Goal: Task Accomplishment & Management: Manage account settings

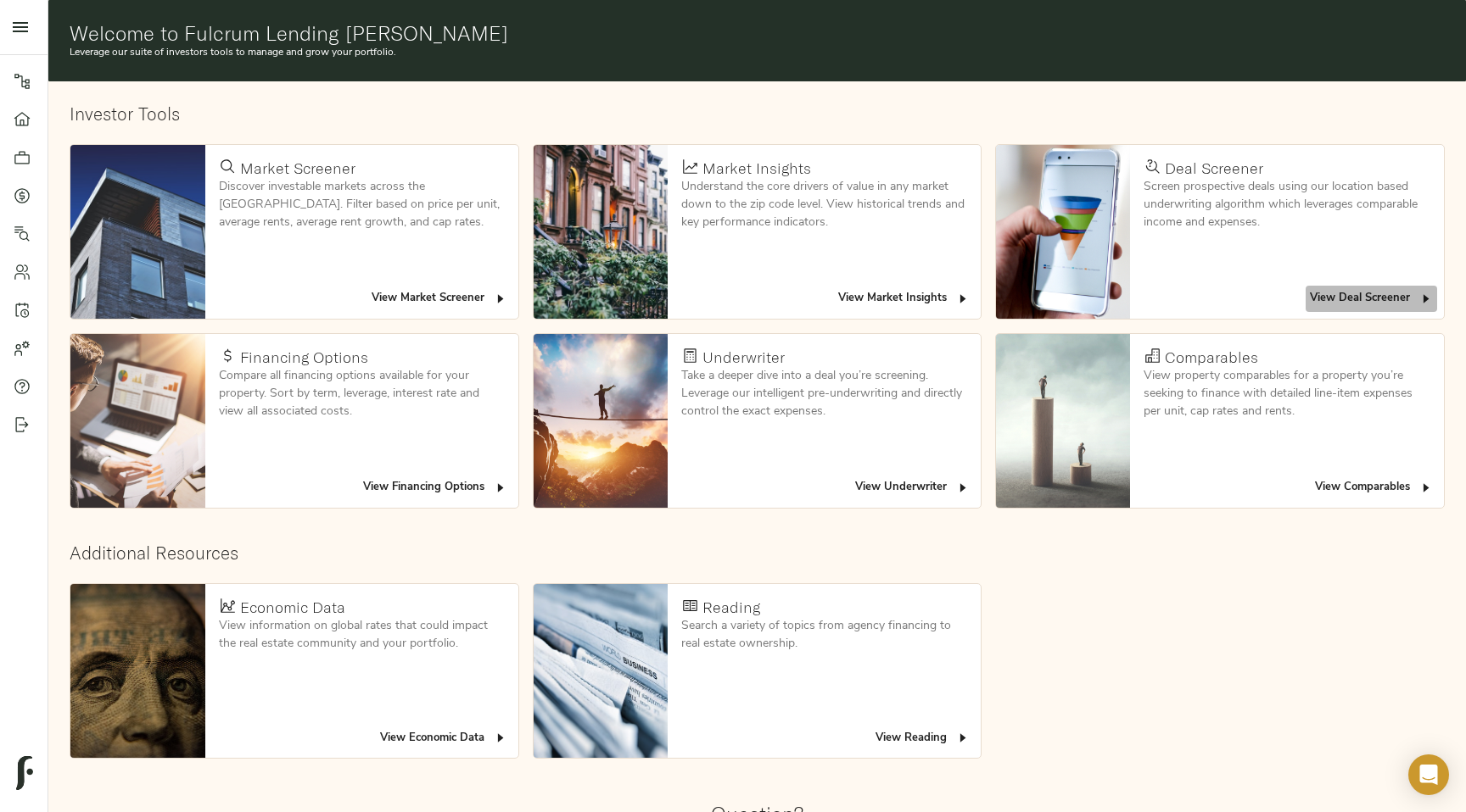
click at [1326, 305] on span "View Deal Screener" at bounding box center [1370, 298] width 123 height 19
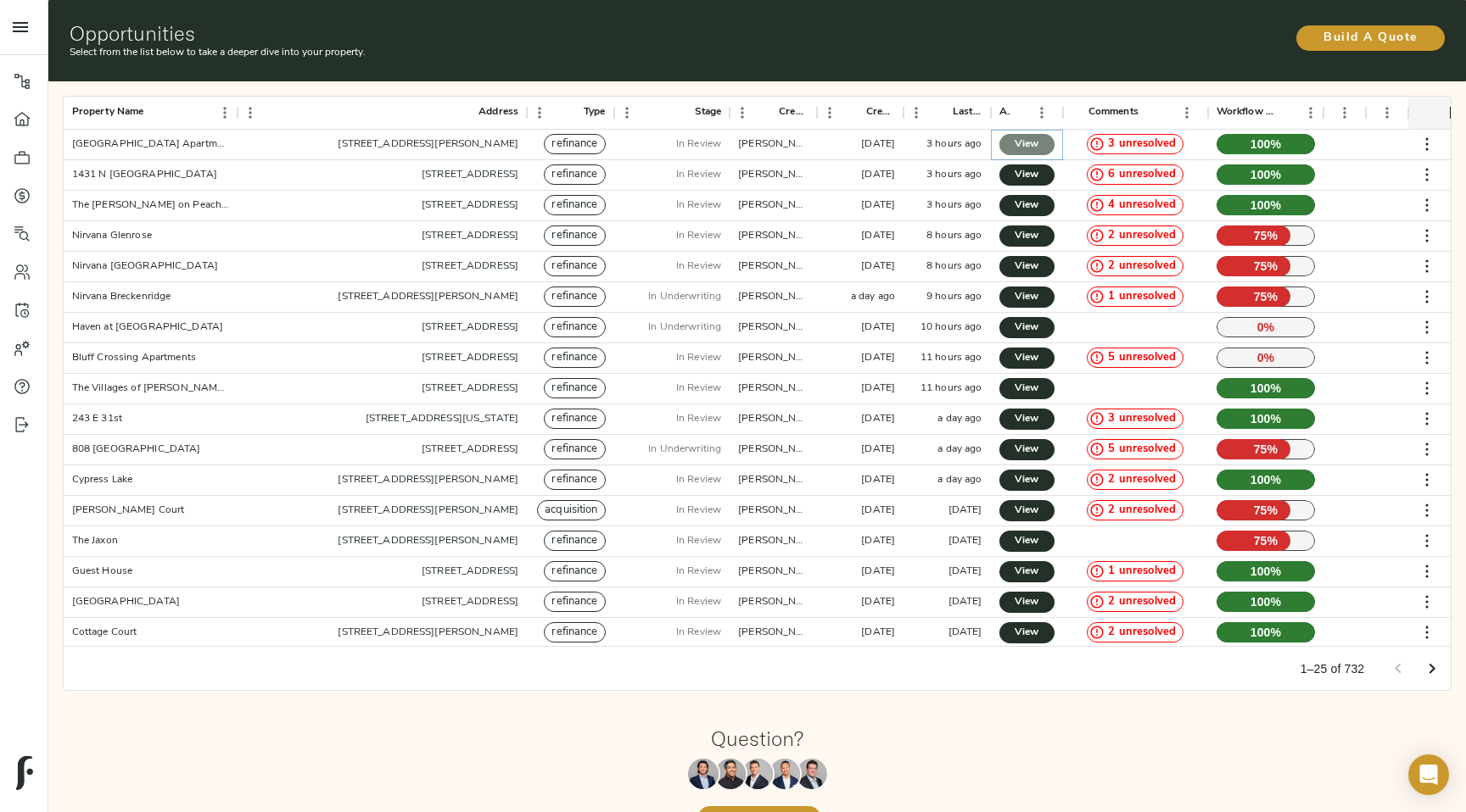
click at [1039, 146] on link "View" at bounding box center [1026, 145] width 55 height 21
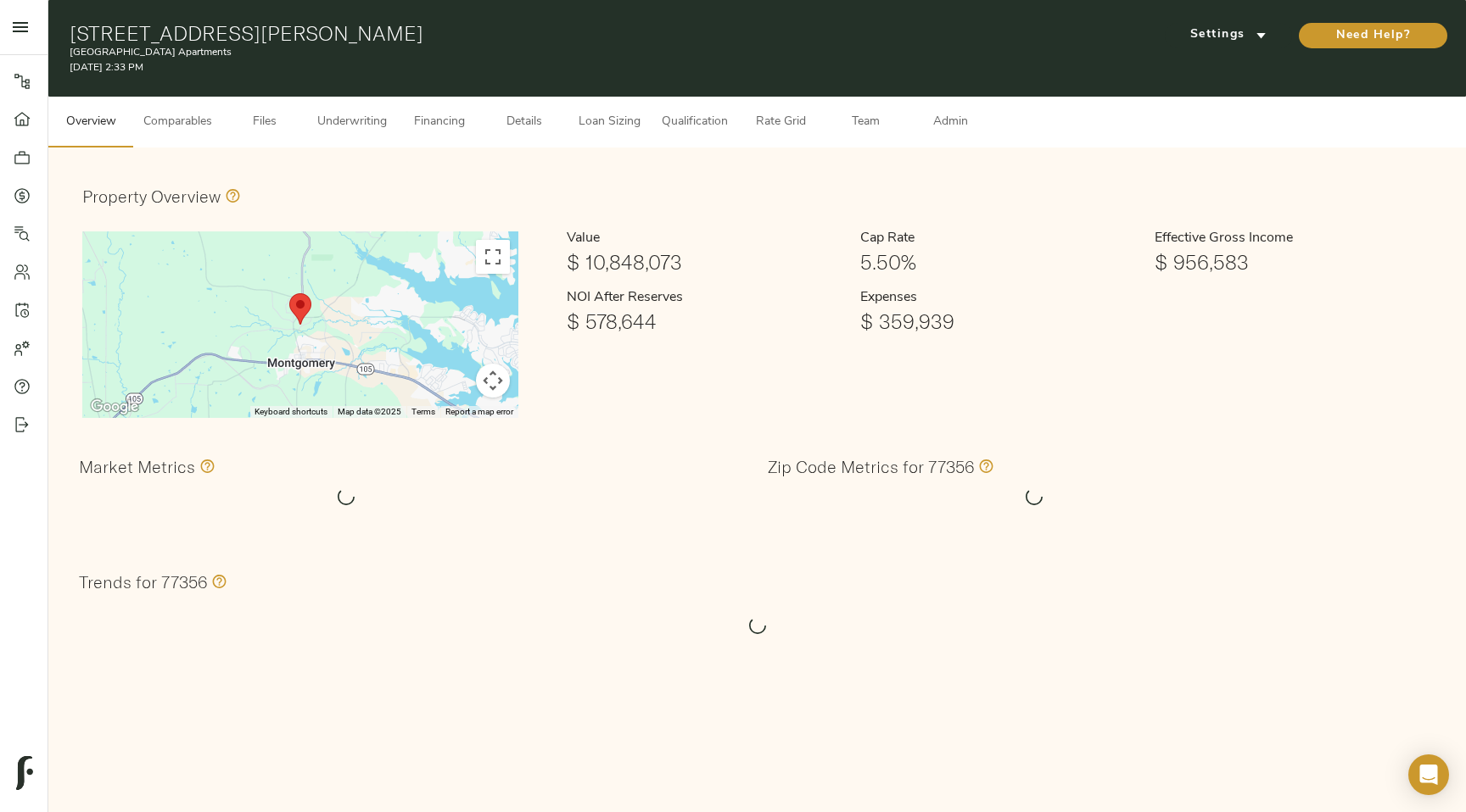
click at [962, 136] on button "Admin" at bounding box center [950, 121] width 84 height 51
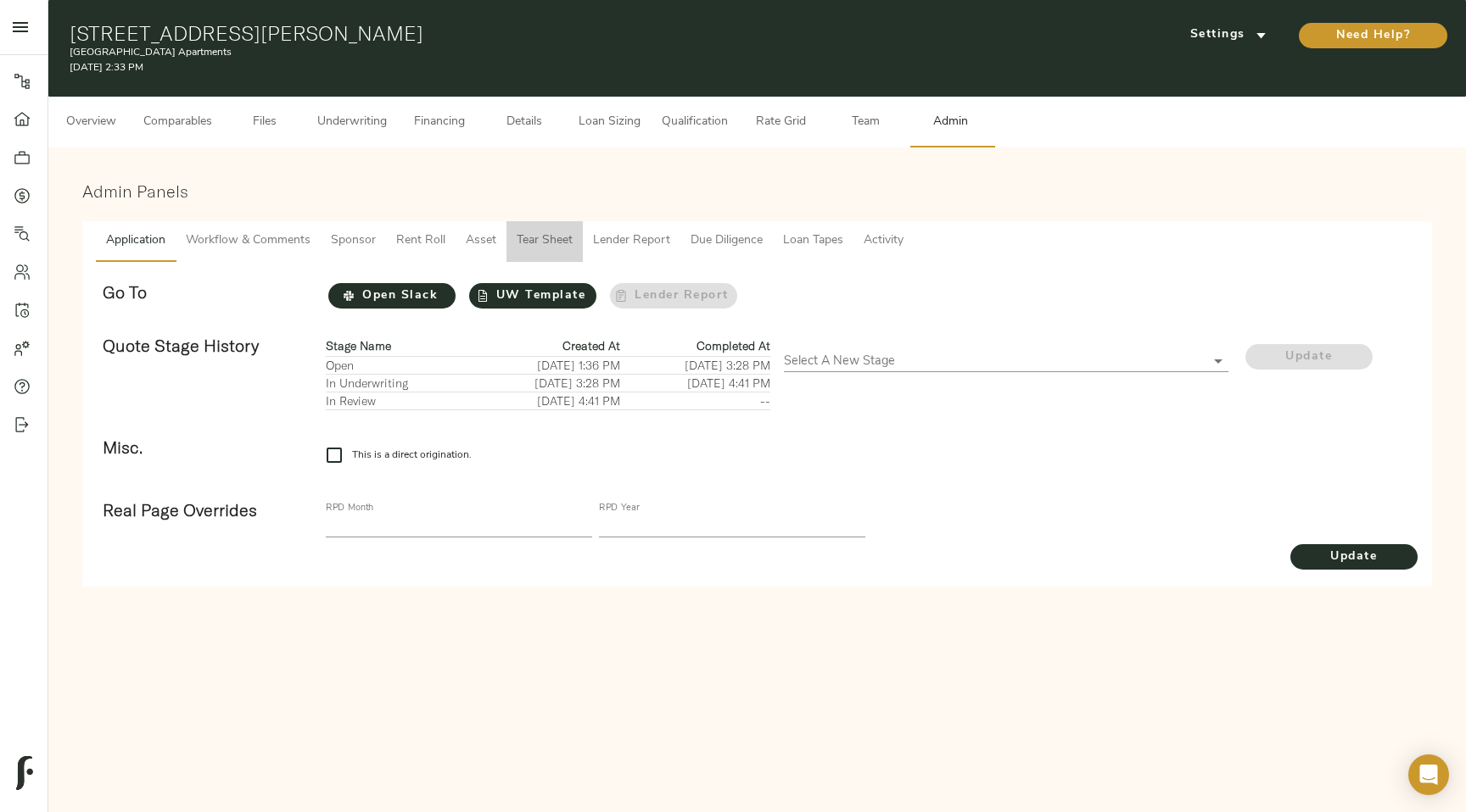
click at [558, 254] on button "Tear Sheet" at bounding box center [544, 242] width 76 height 41
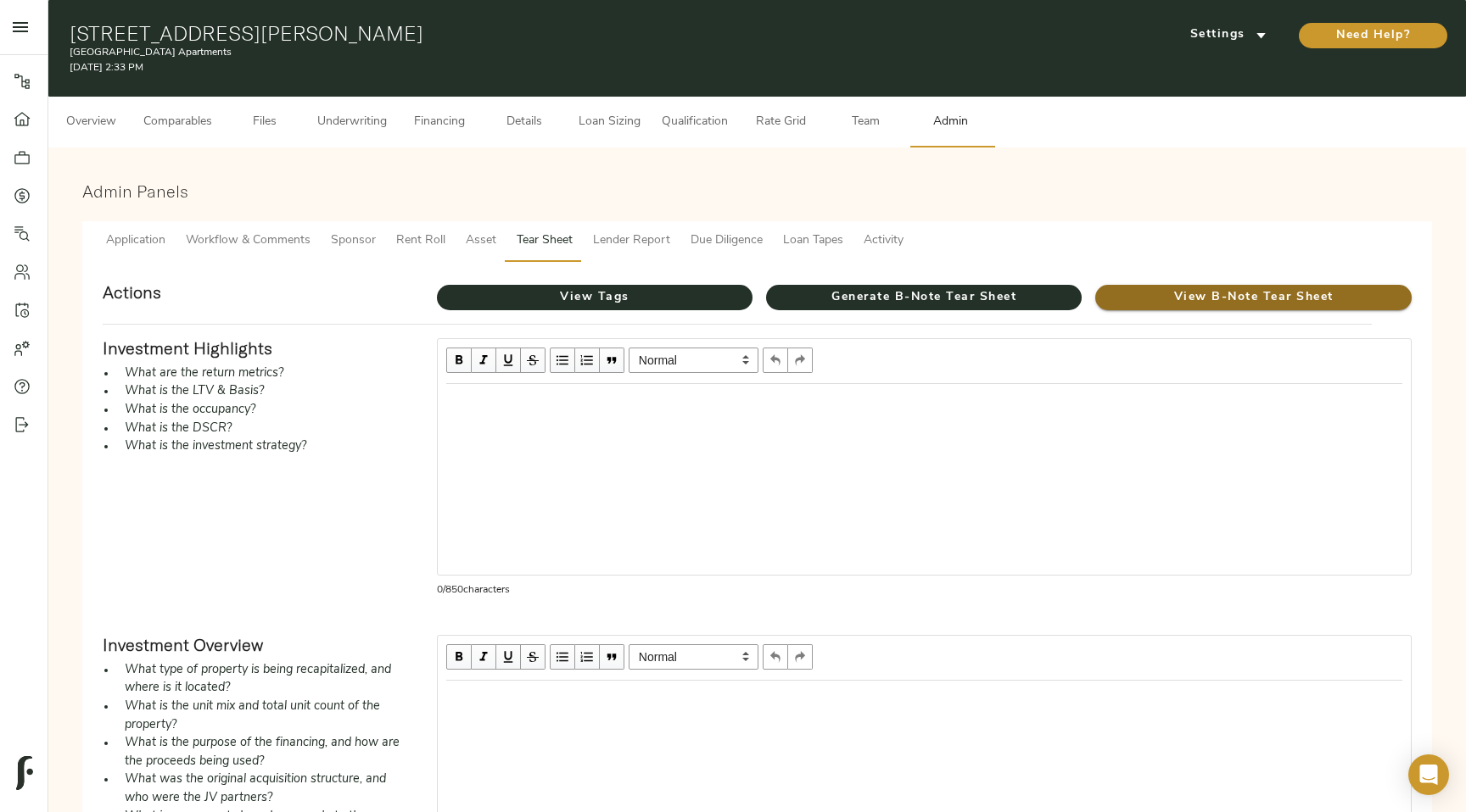
click at [1128, 297] on span "View B-Note Tear Sheet" at bounding box center [1253, 298] width 315 height 21
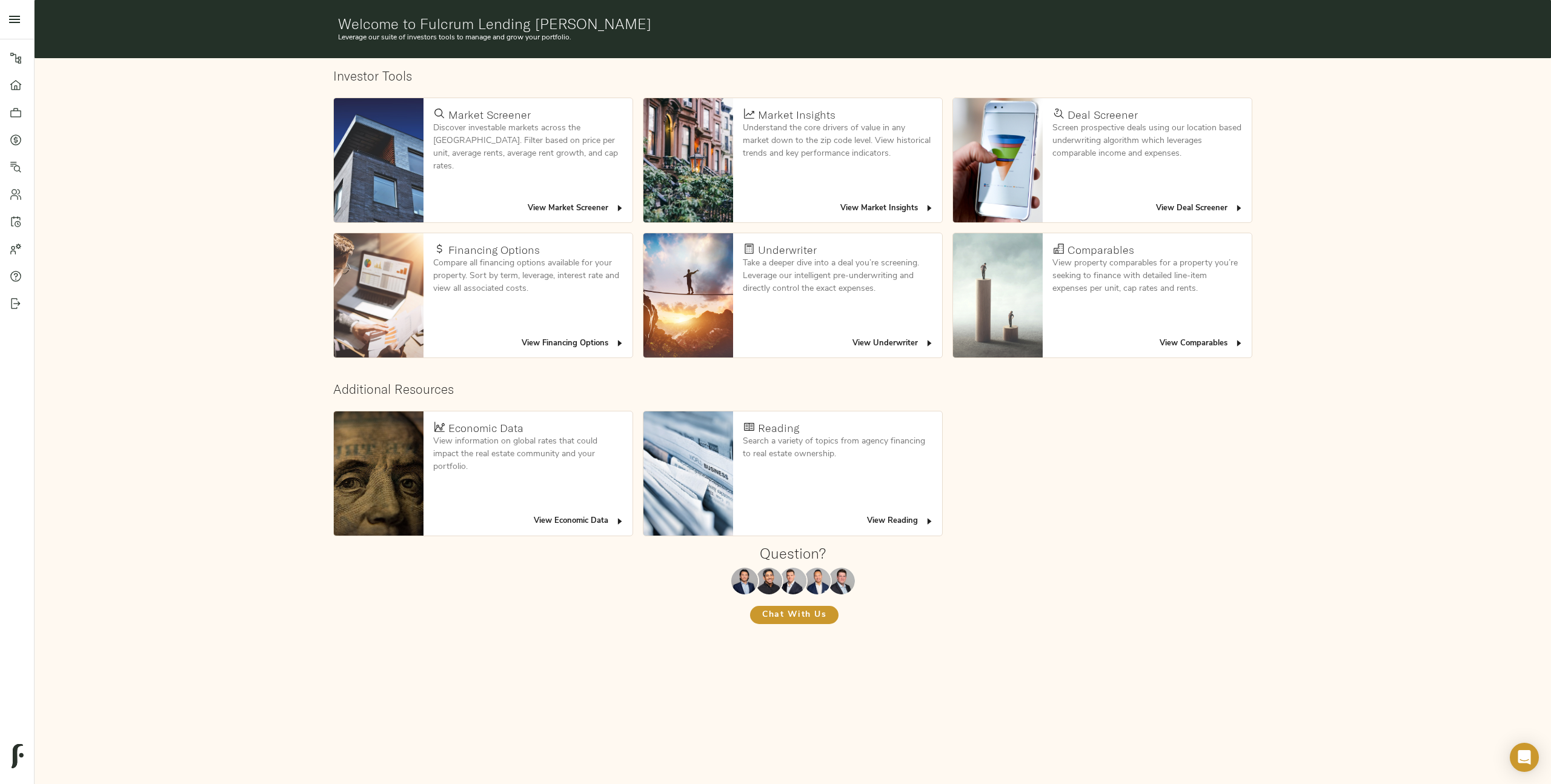
click at [1033, 212] on span "View Deal Screener" at bounding box center [1199, 209] width 88 height 14
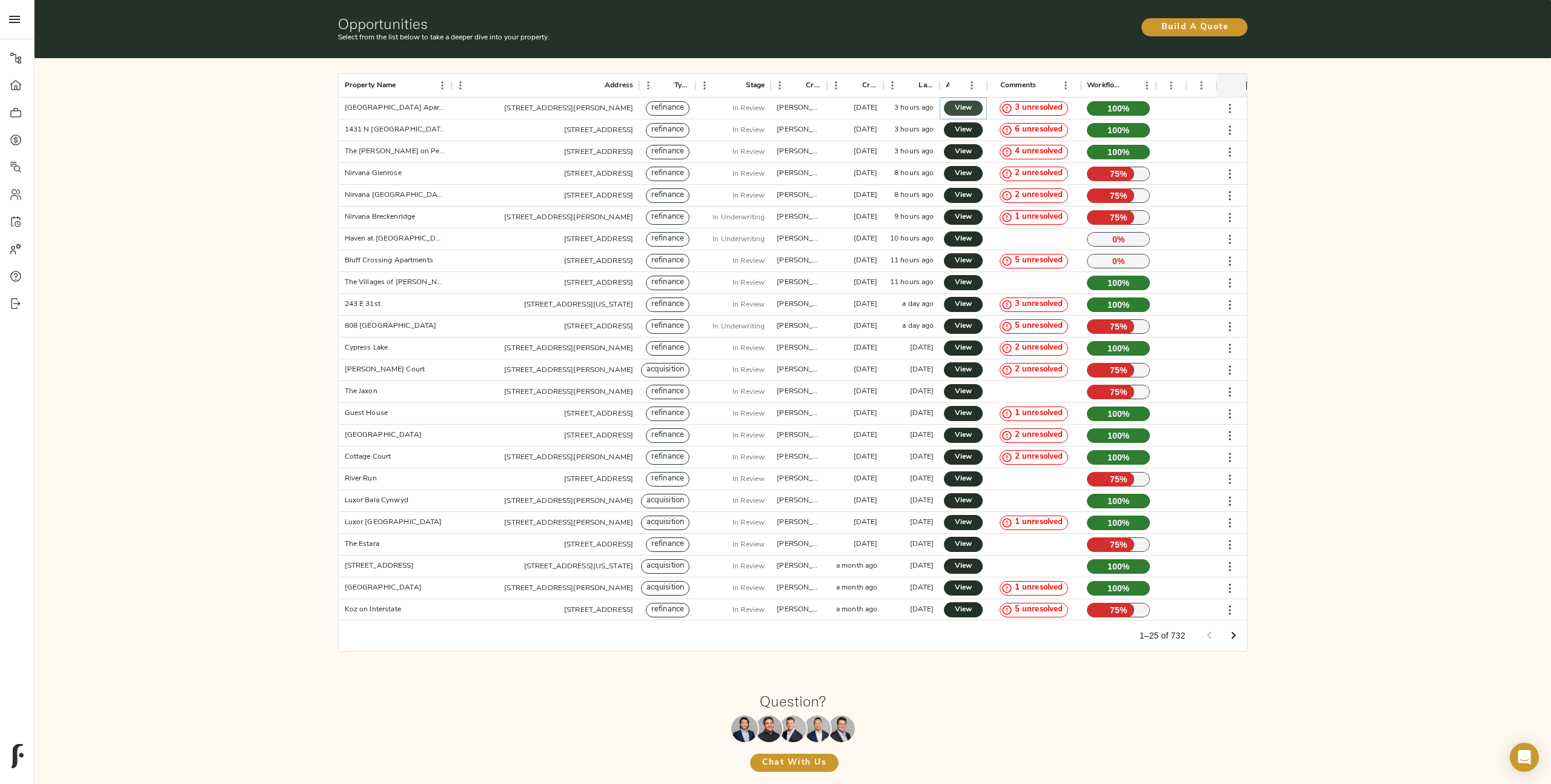
click at [958, 106] on span "View" at bounding box center [963, 108] width 15 height 13
click at [960, 129] on span "View" at bounding box center [963, 130] width 15 height 13
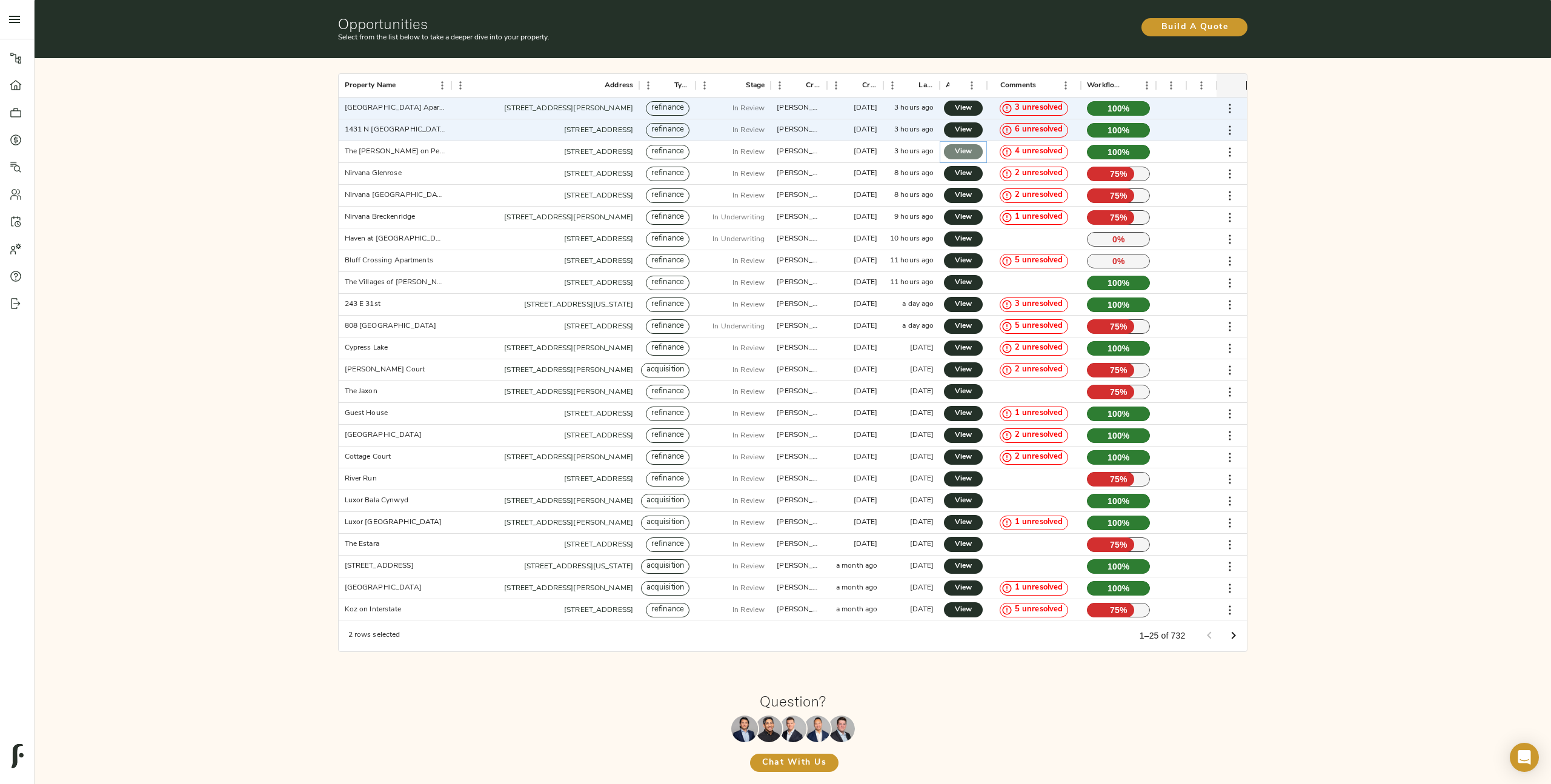
click at [961, 150] on span "View" at bounding box center [963, 152] width 15 height 13
click at [963, 171] on span "View" at bounding box center [963, 173] width 15 height 13
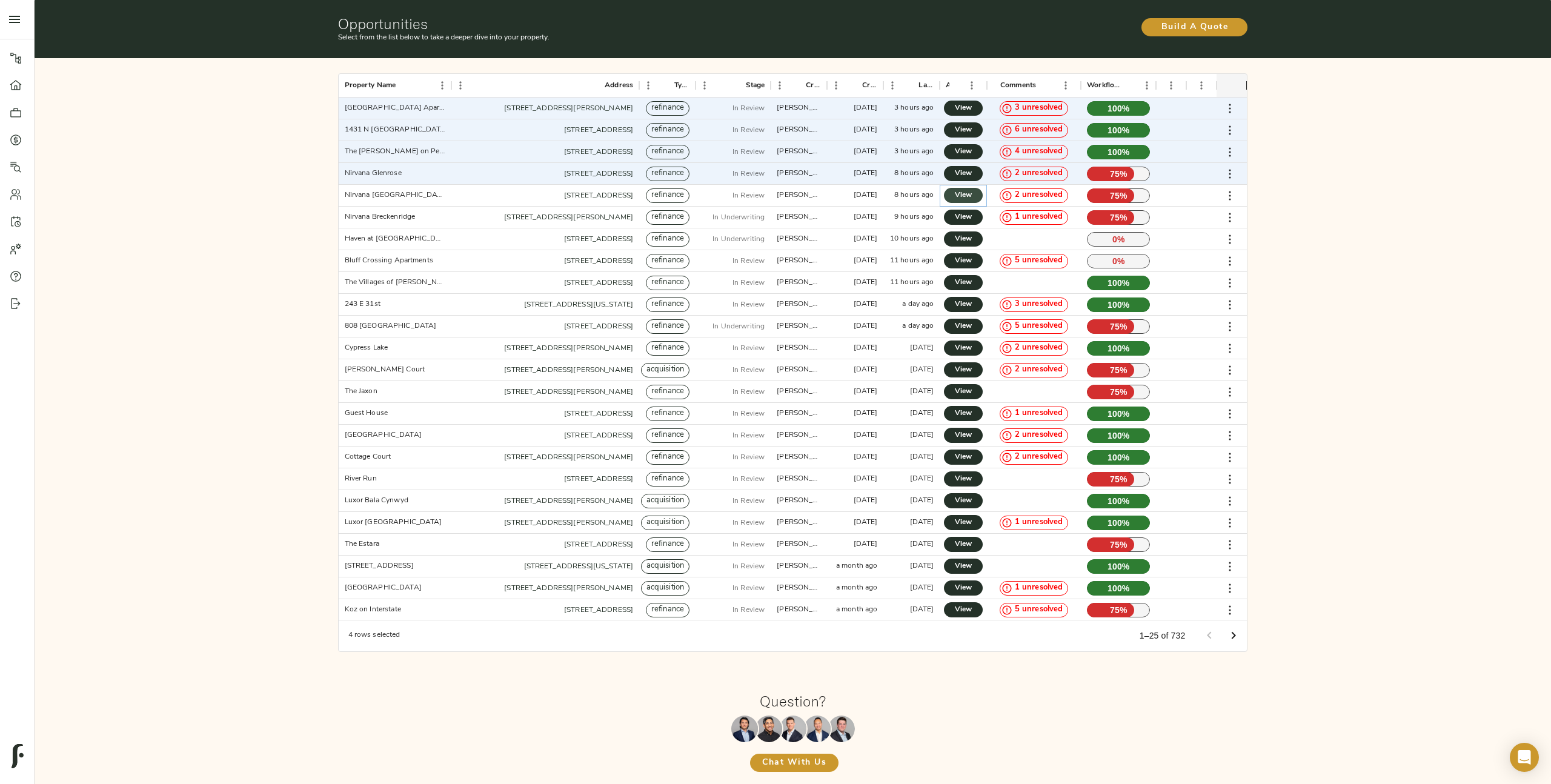
click at [964, 197] on span "View" at bounding box center [963, 195] width 15 height 13
click at [968, 215] on span "View" at bounding box center [963, 217] width 15 height 13
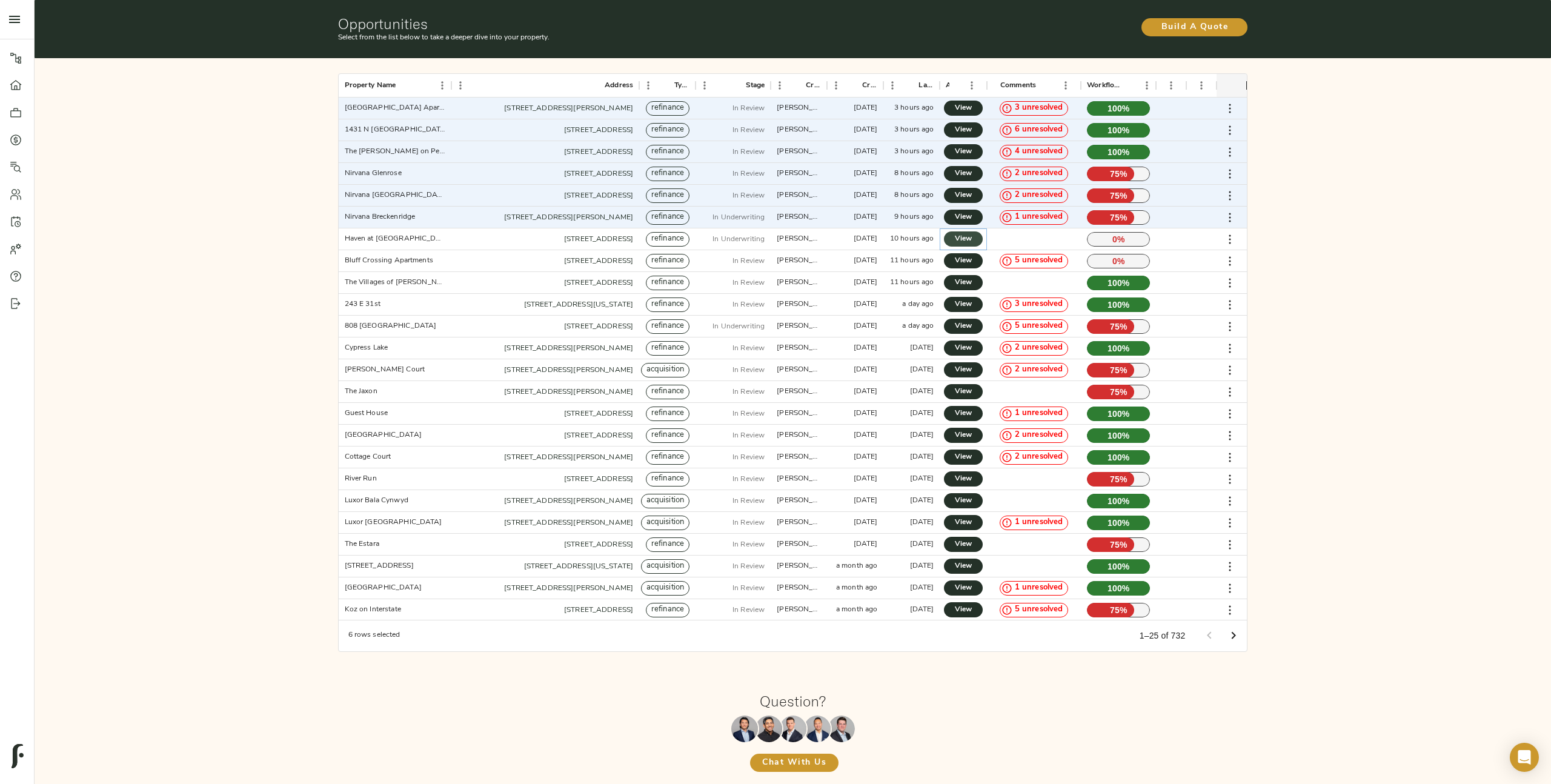
click at [967, 236] on span "View" at bounding box center [963, 238] width 15 height 13
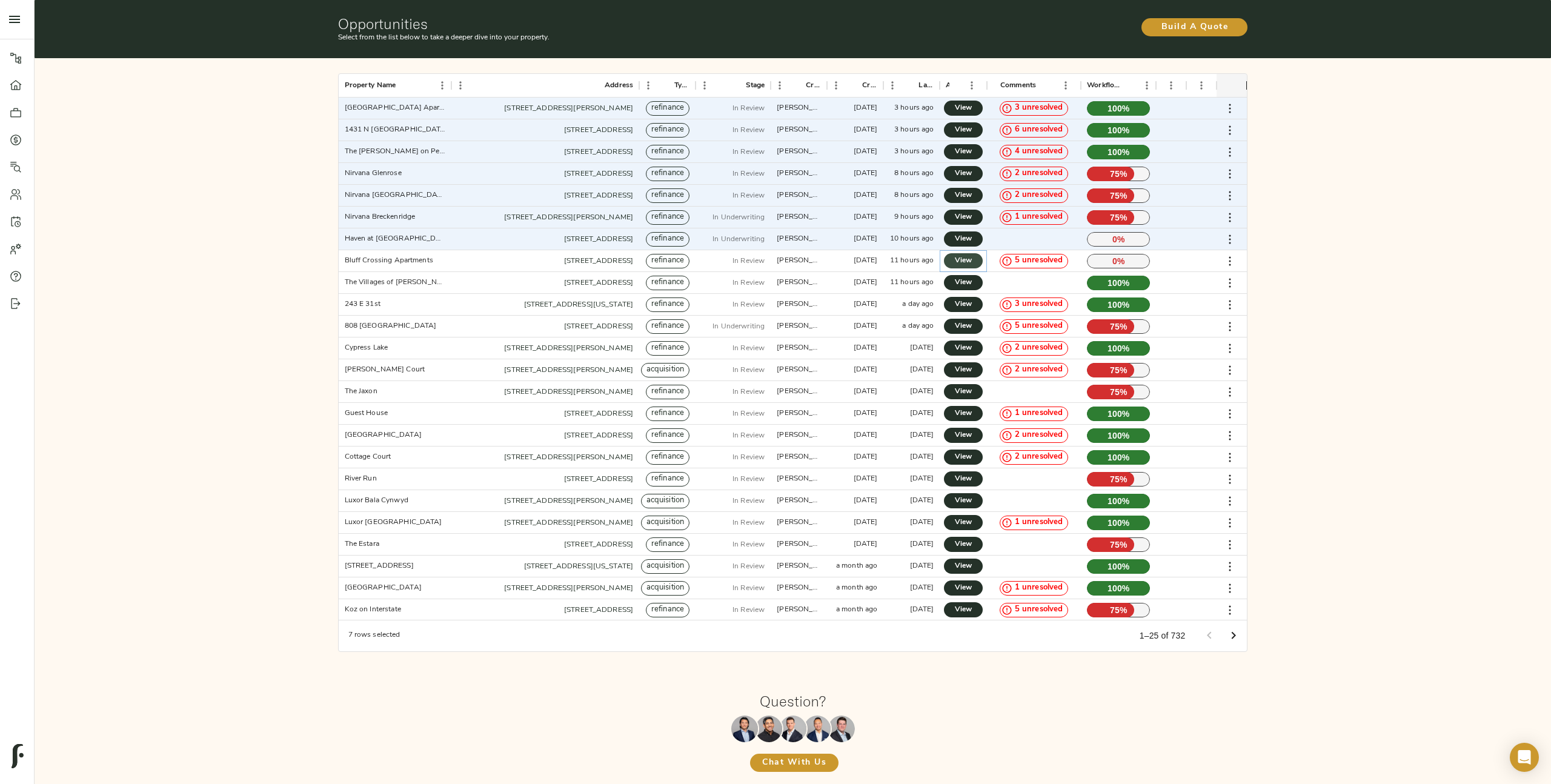
click at [967, 259] on span "View" at bounding box center [963, 260] width 15 height 13
click at [967, 281] on span "View" at bounding box center [963, 282] width 15 height 13
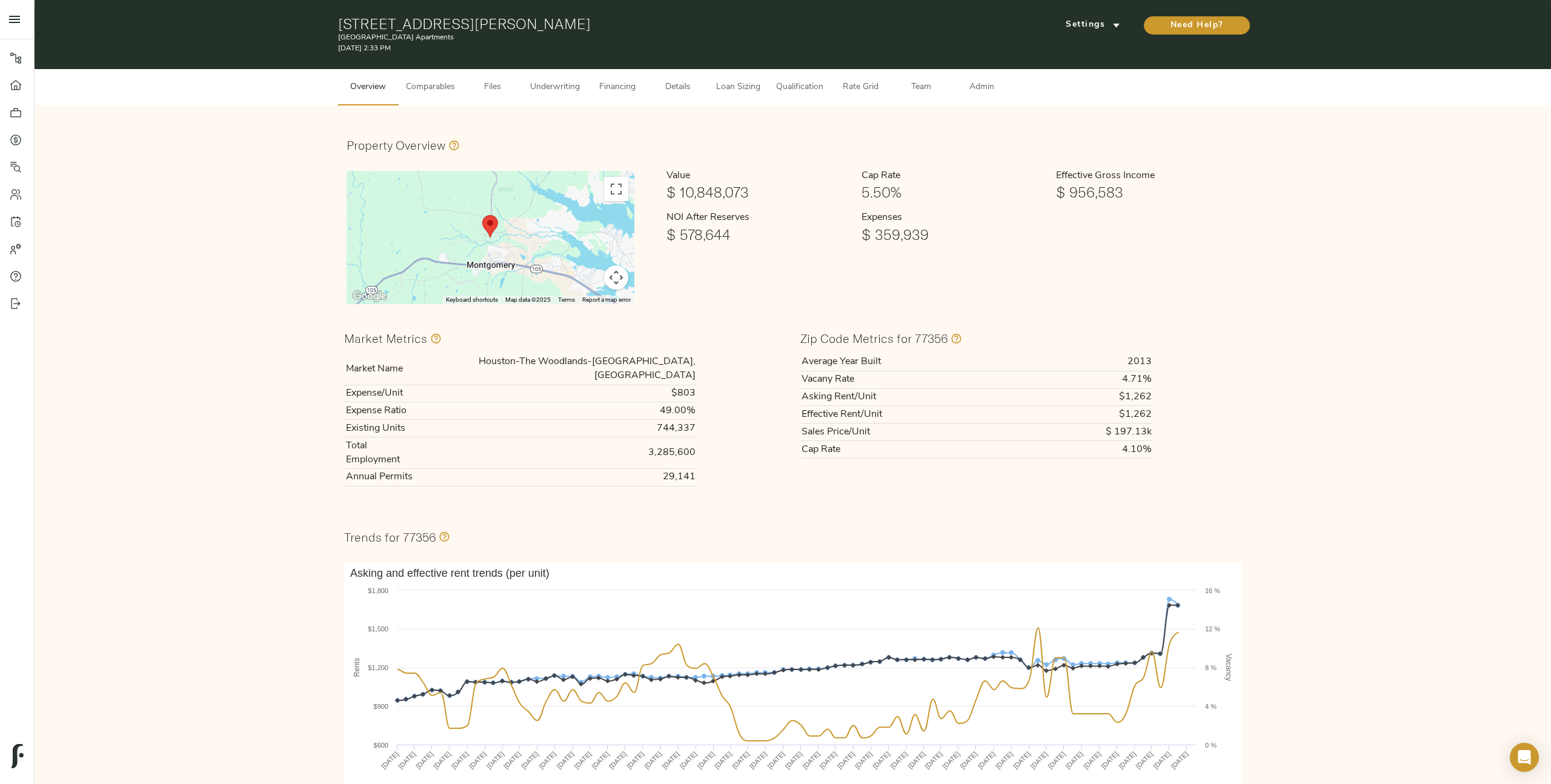
click at [981, 79] on button "Admin" at bounding box center [981, 87] width 60 height 36
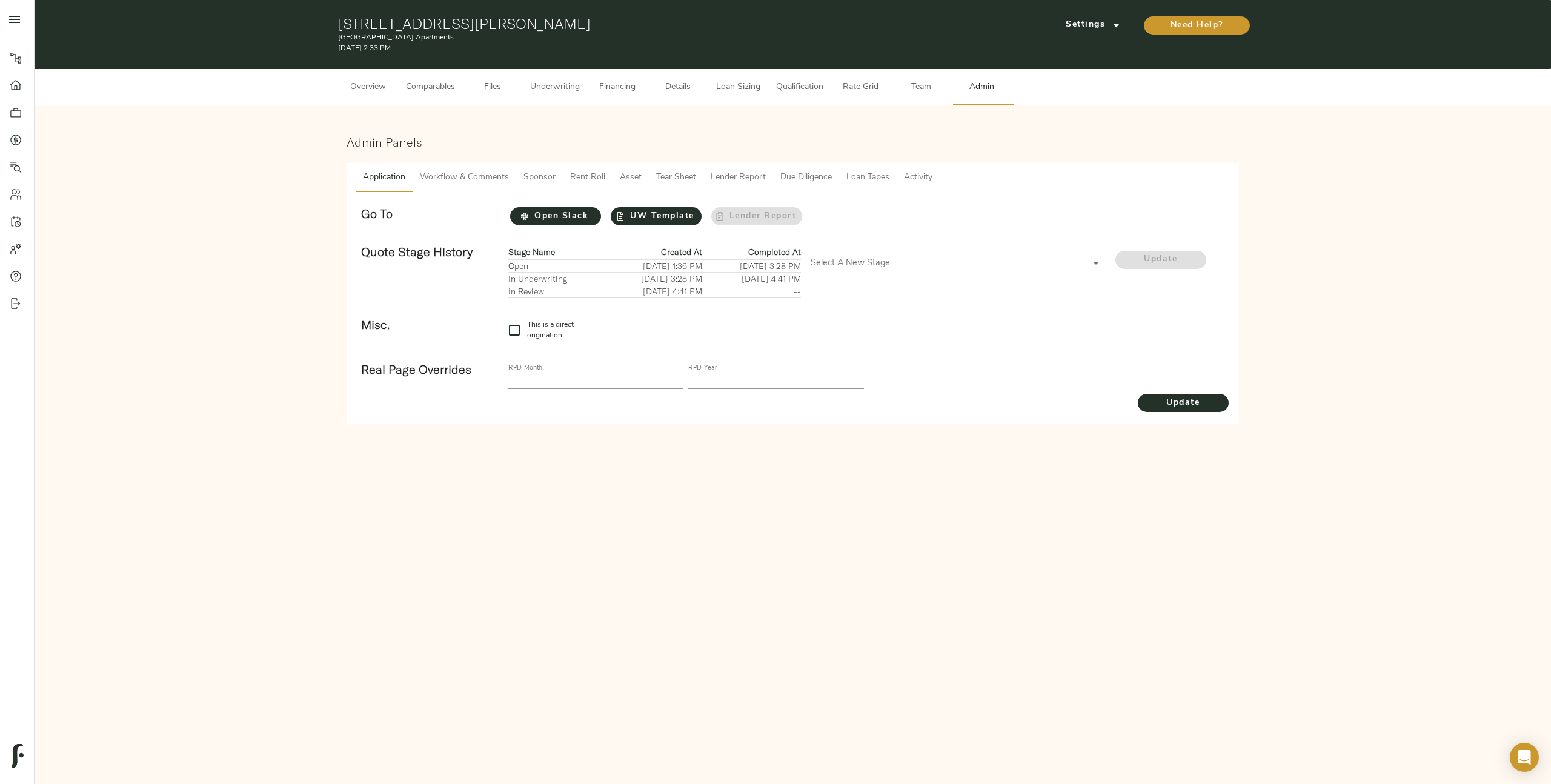
click at [652, 179] on button "Tear Sheet" at bounding box center [676, 177] width 54 height 29
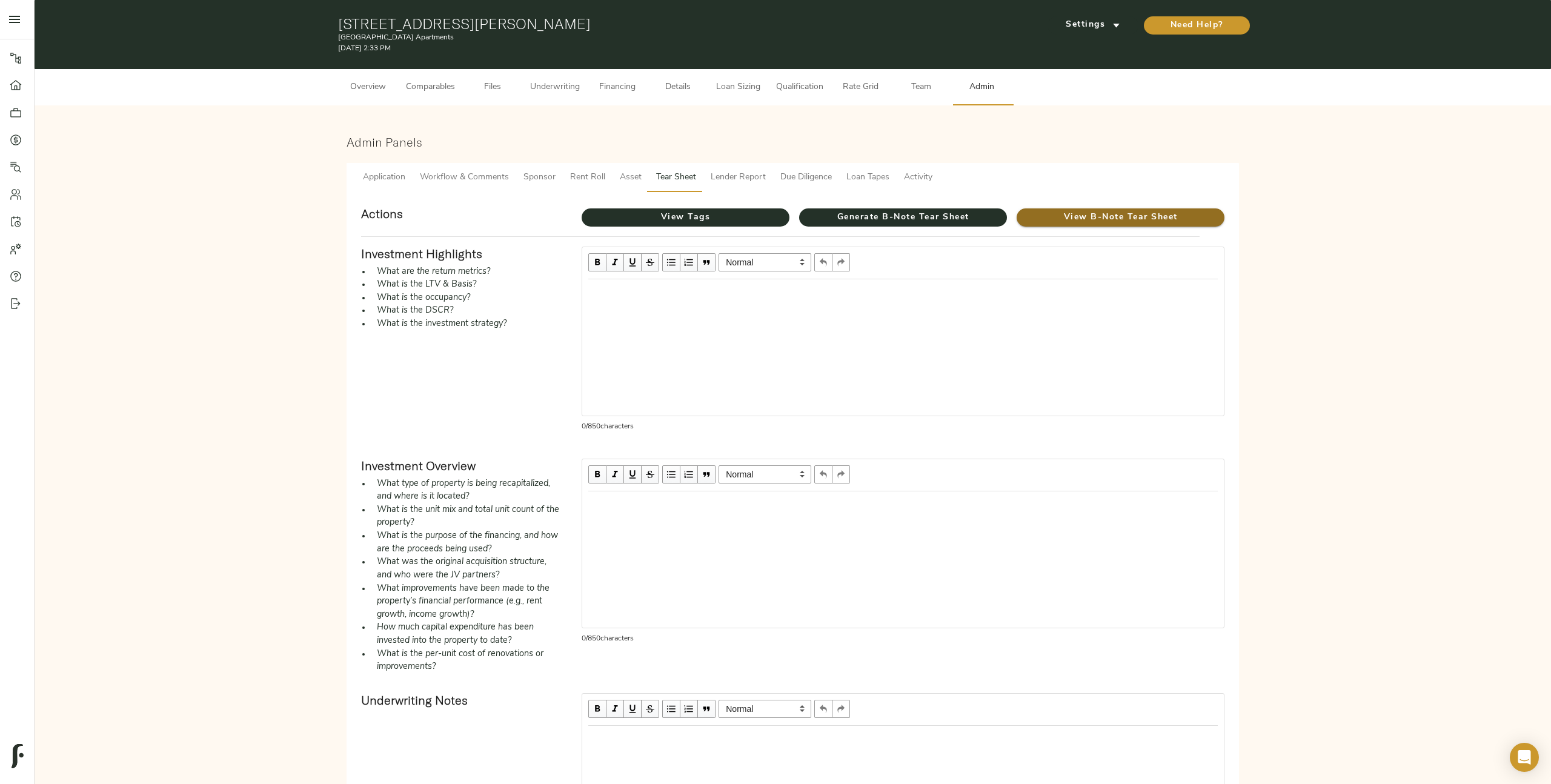
click at [1128, 220] on span "View B-Note Tear Sheet" at bounding box center [1121, 217] width 208 height 15
click at [929, 220] on span "Generate B-Note Tear Sheet" at bounding box center [903, 217] width 208 height 15
click at [1087, 217] on span "View B-Note Tear Sheet" at bounding box center [1121, 217] width 208 height 15
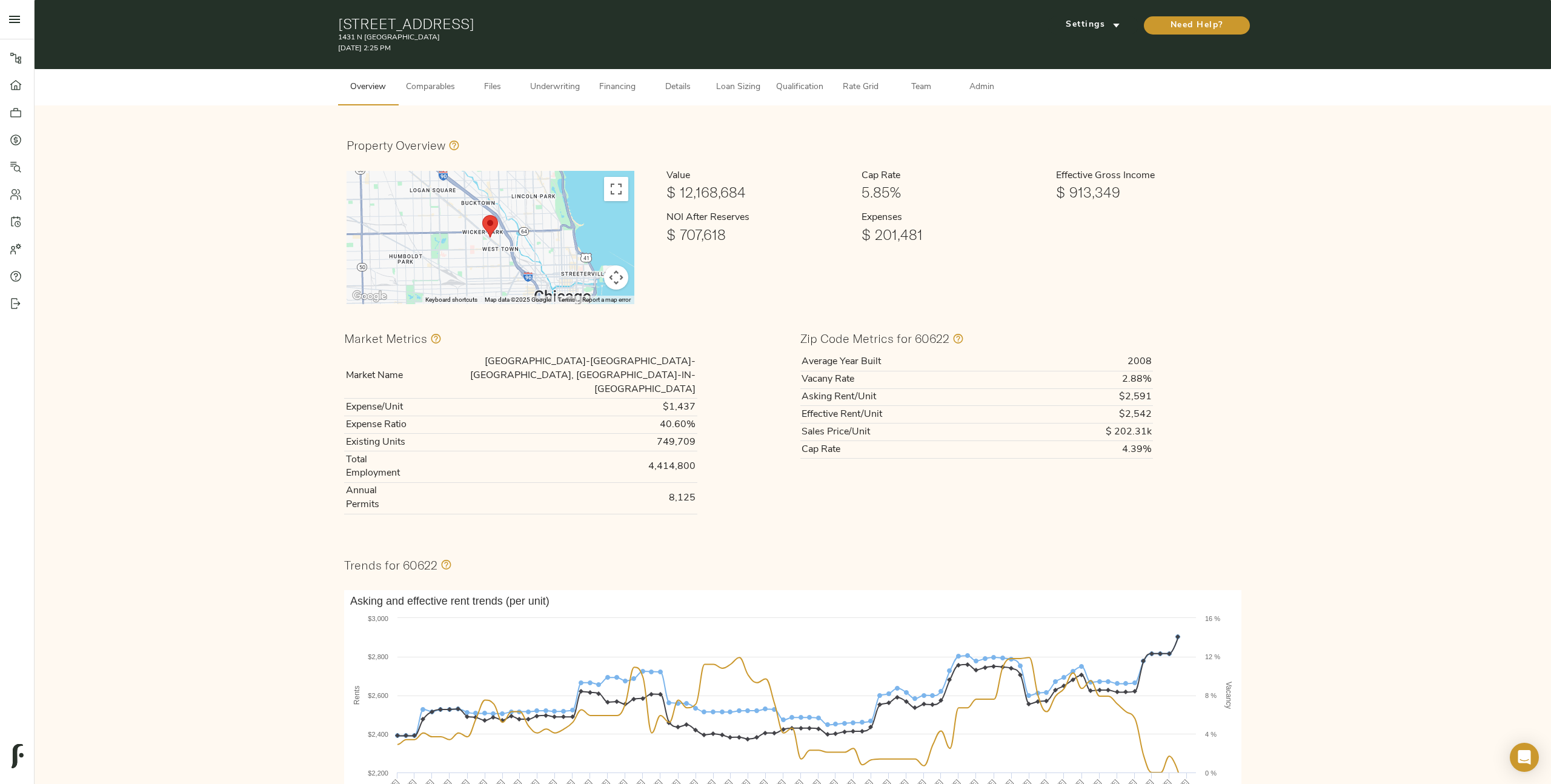
click at [999, 105] on div "Property Overview ← Move left → Move right ↑ Move up ↓ Move down + Zoom in - Zo…" at bounding box center [792, 611] width 1516 height 1010
click at [981, 89] on span "Admin" at bounding box center [982, 87] width 46 height 15
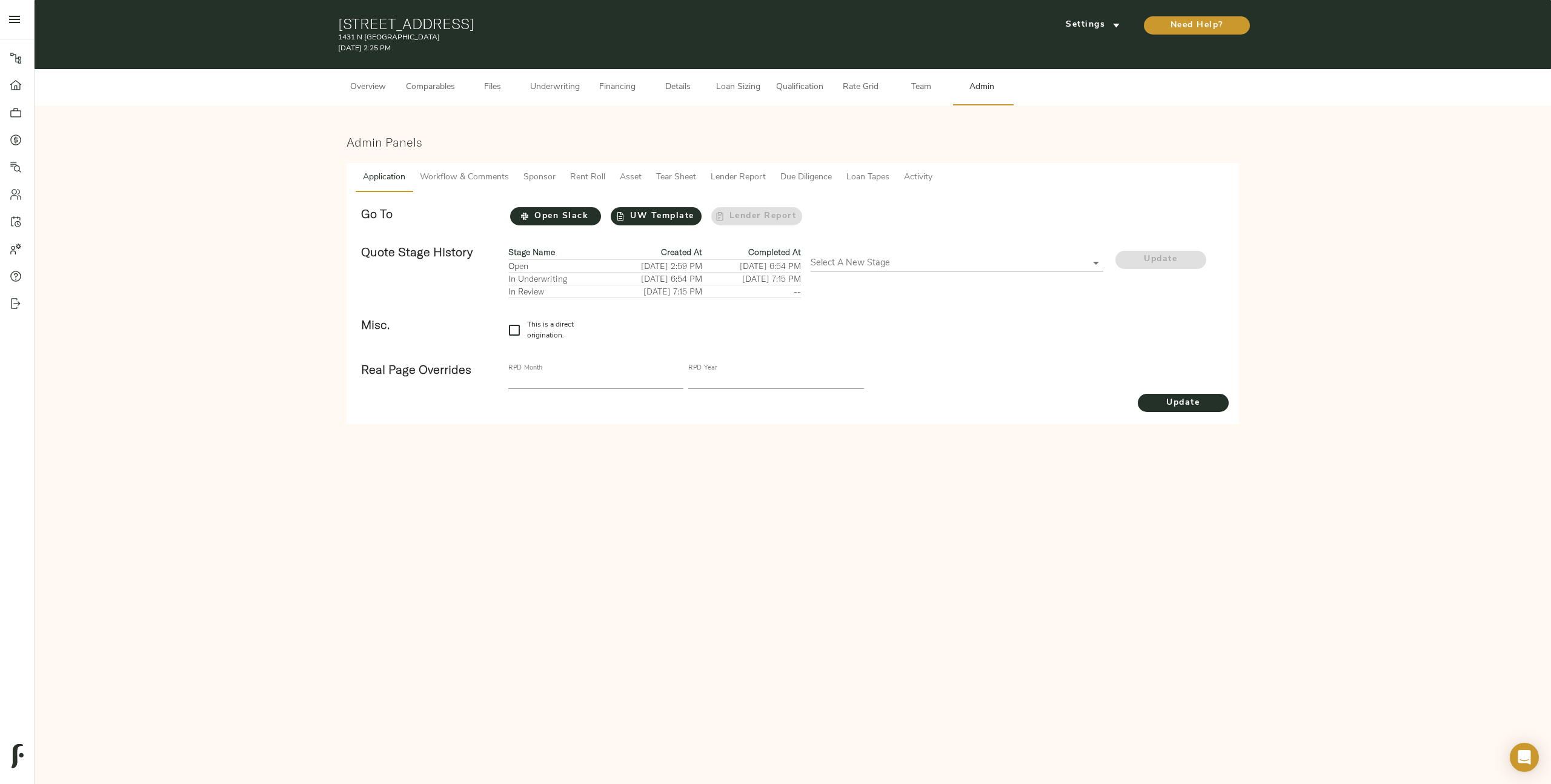
click at [683, 179] on span "Tear Sheet" at bounding box center [676, 177] width 40 height 15
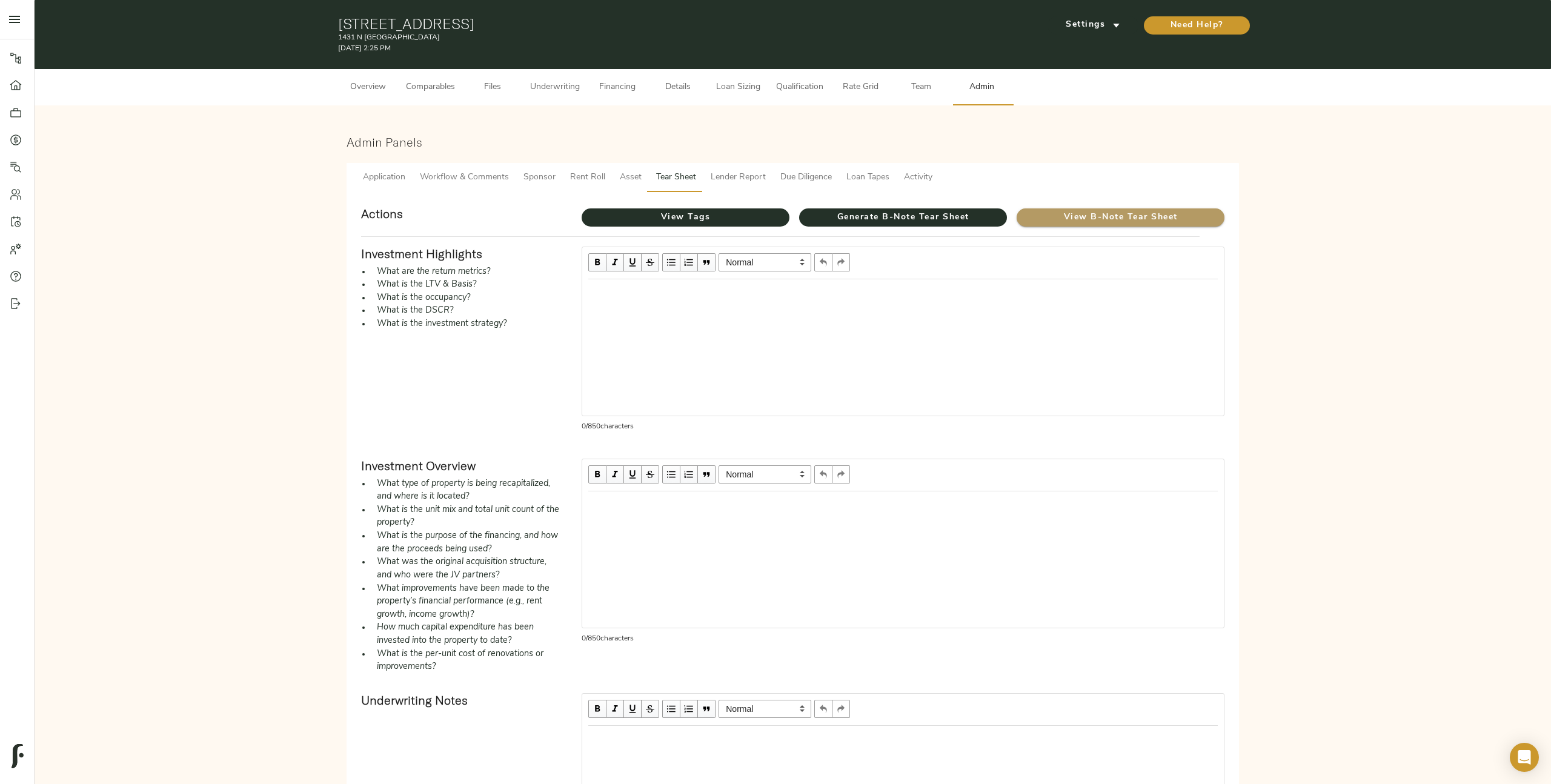
click at [1069, 214] on span "View B-Note Tear Sheet" at bounding box center [1121, 217] width 208 height 15
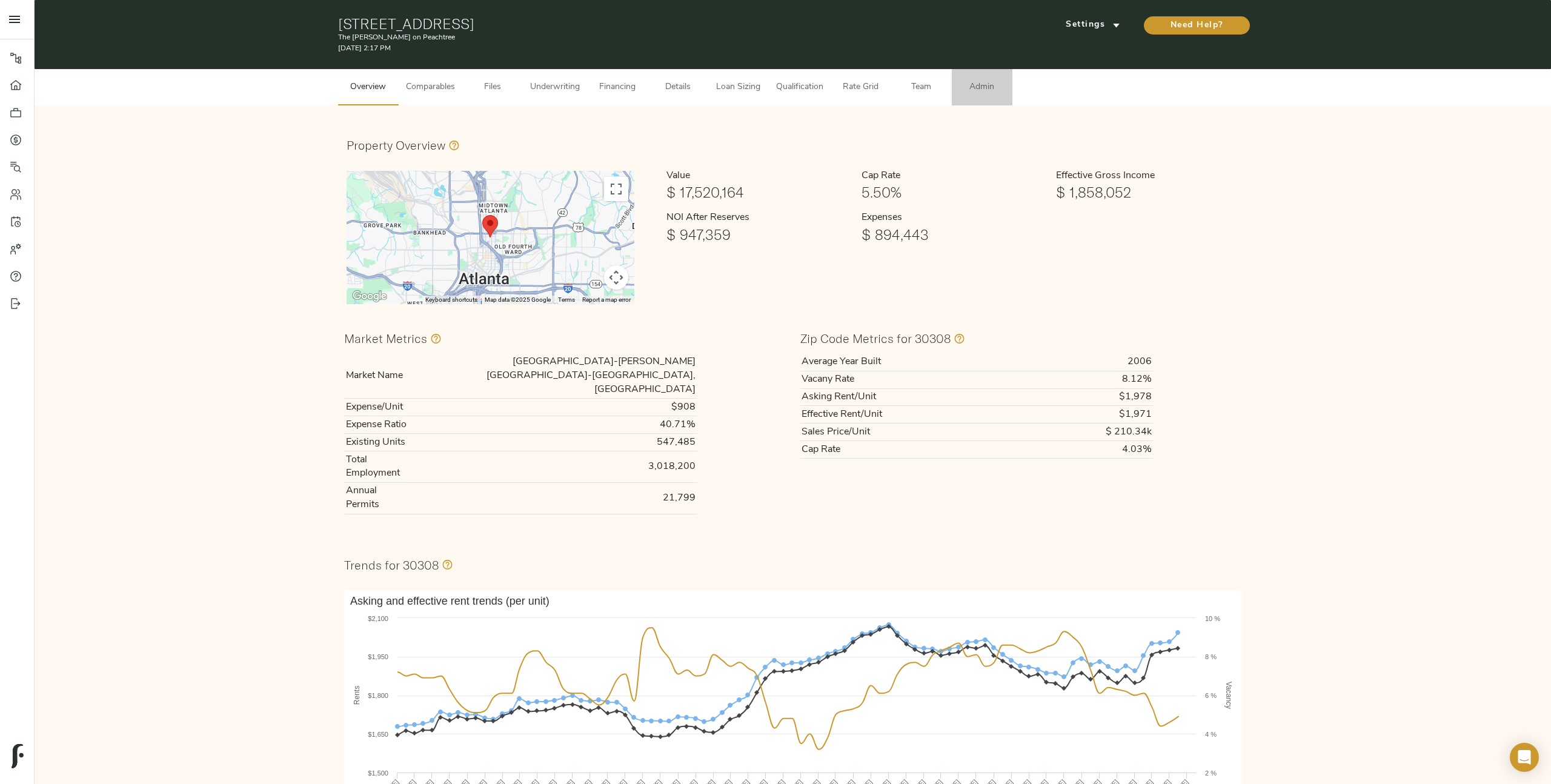
click at [983, 87] on span "Admin" at bounding box center [982, 87] width 46 height 15
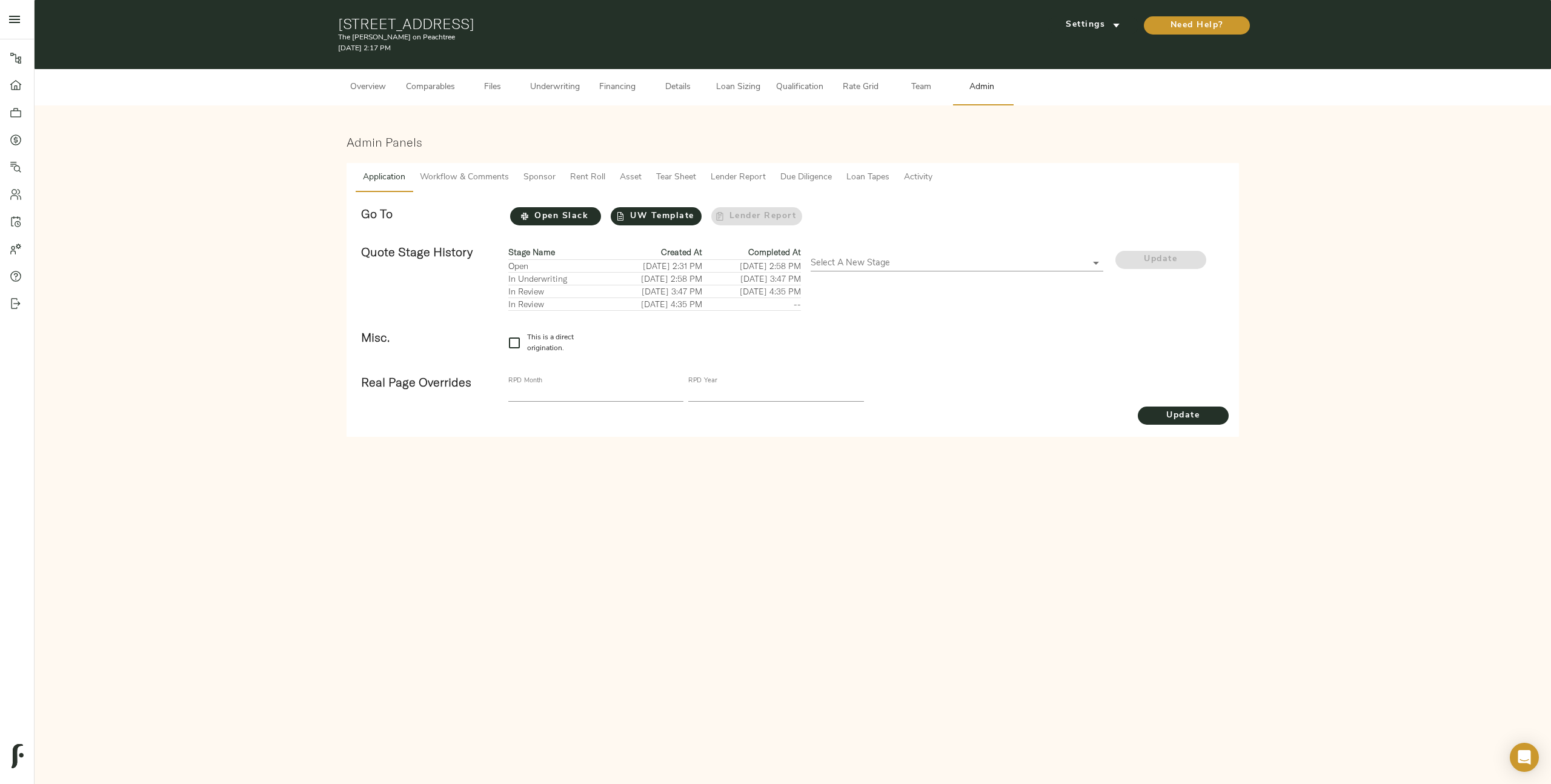
click at [679, 177] on span "Tear Sheet" at bounding box center [676, 177] width 40 height 15
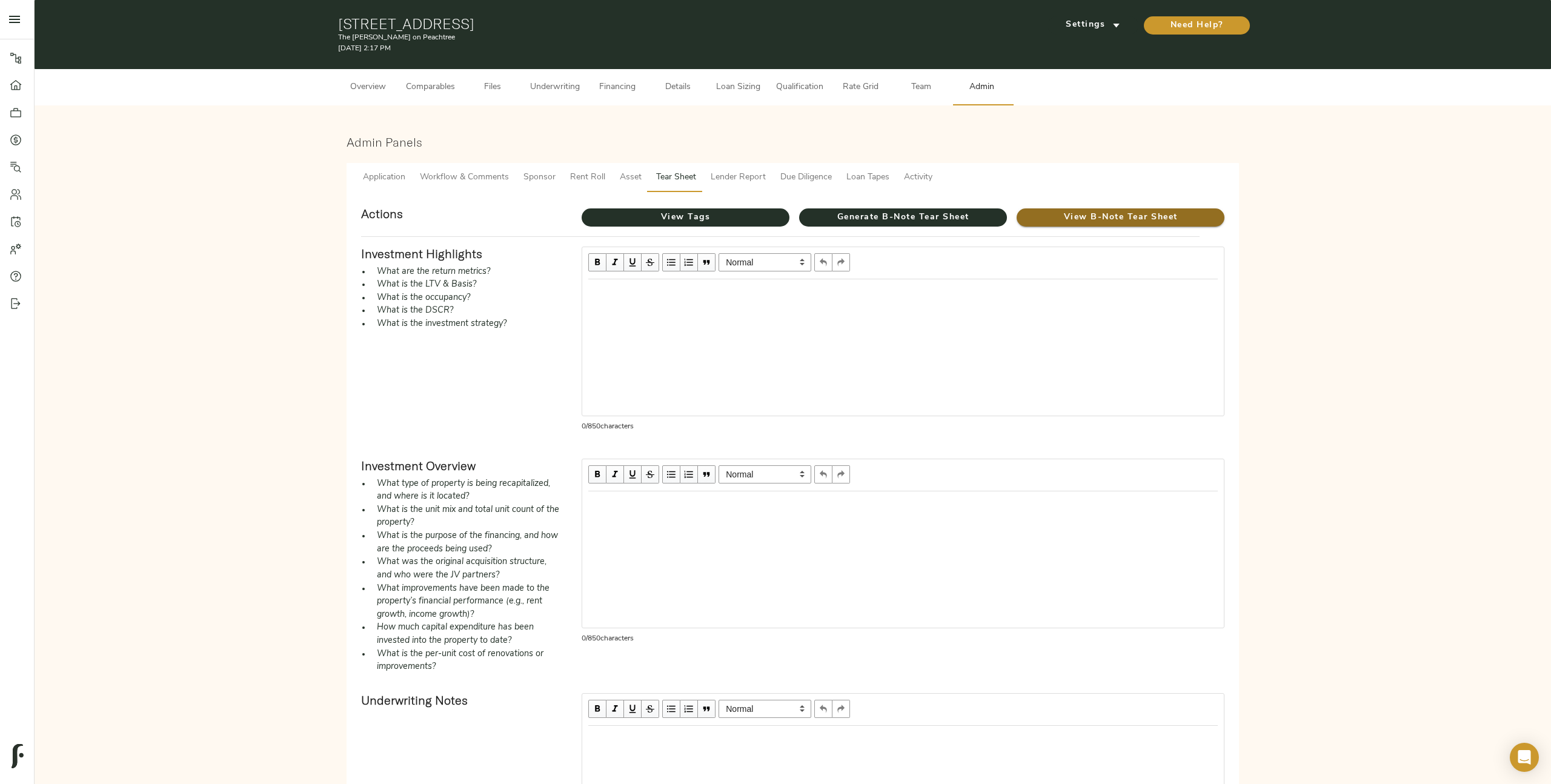
click at [1143, 217] on span "View B-Note Tear Sheet" at bounding box center [1121, 217] width 208 height 15
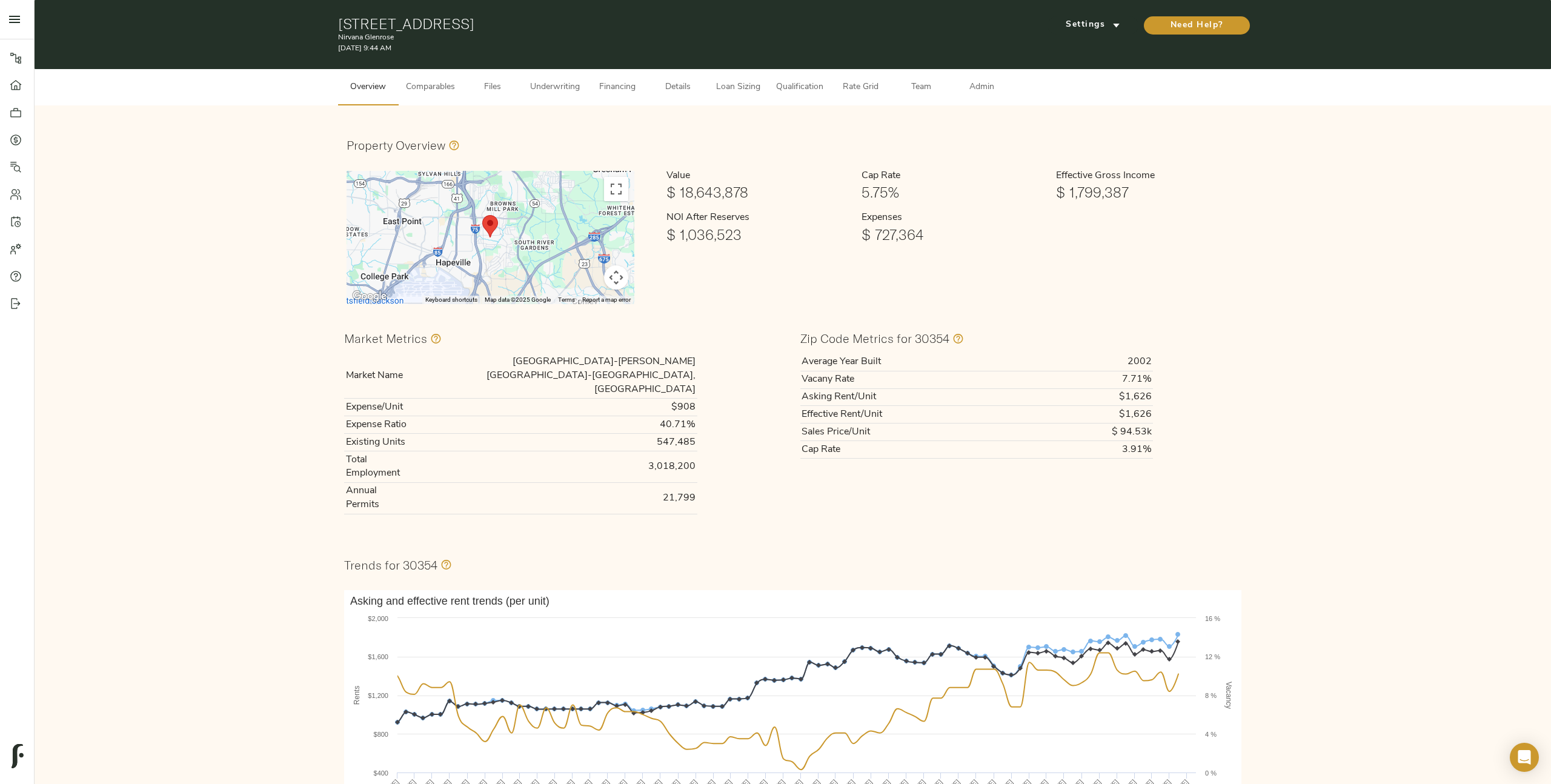
click at [976, 93] on span "Admin" at bounding box center [982, 87] width 46 height 15
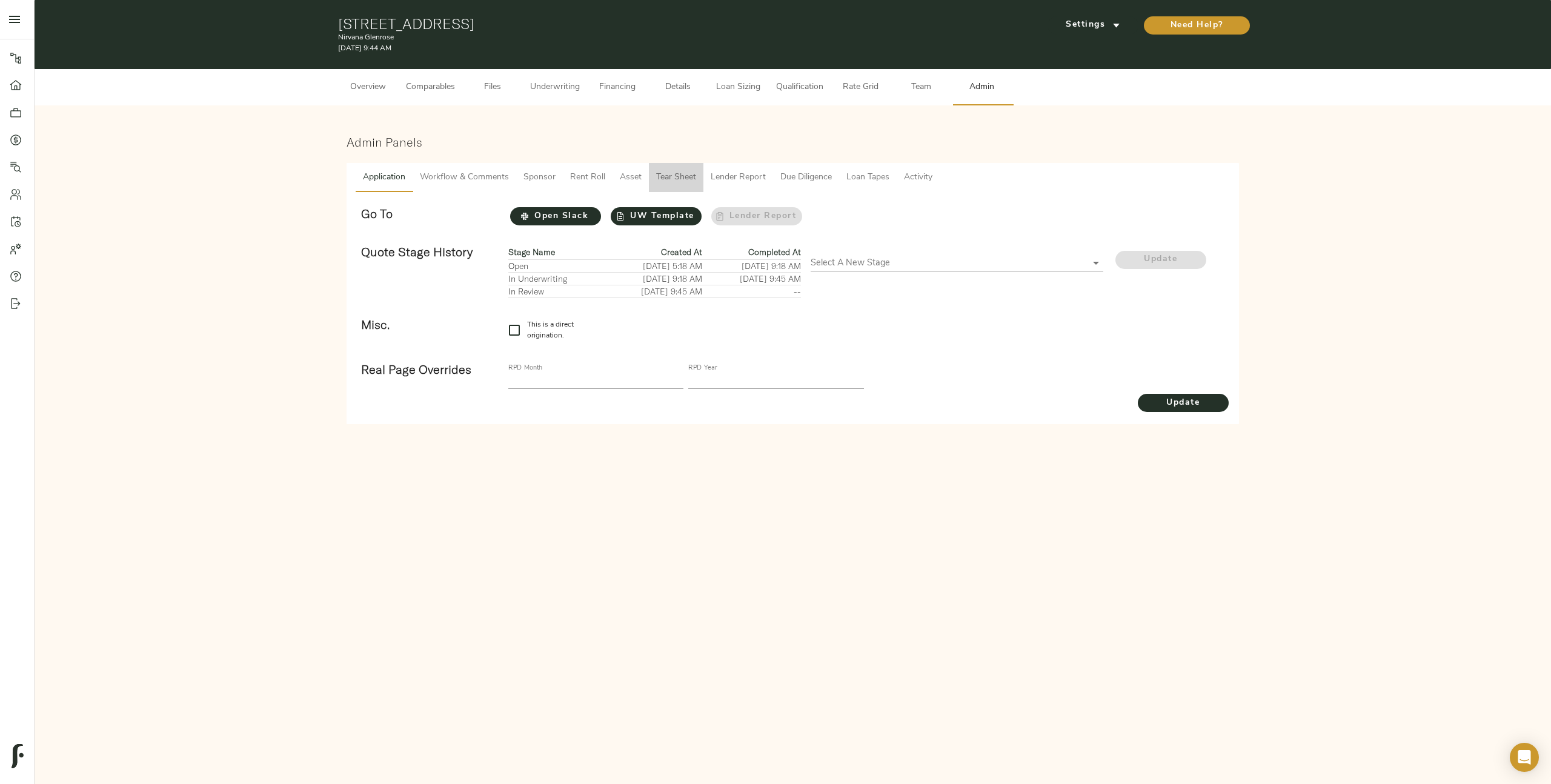
click at [671, 173] on span "Tear Sheet" at bounding box center [676, 177] width 40 height 15
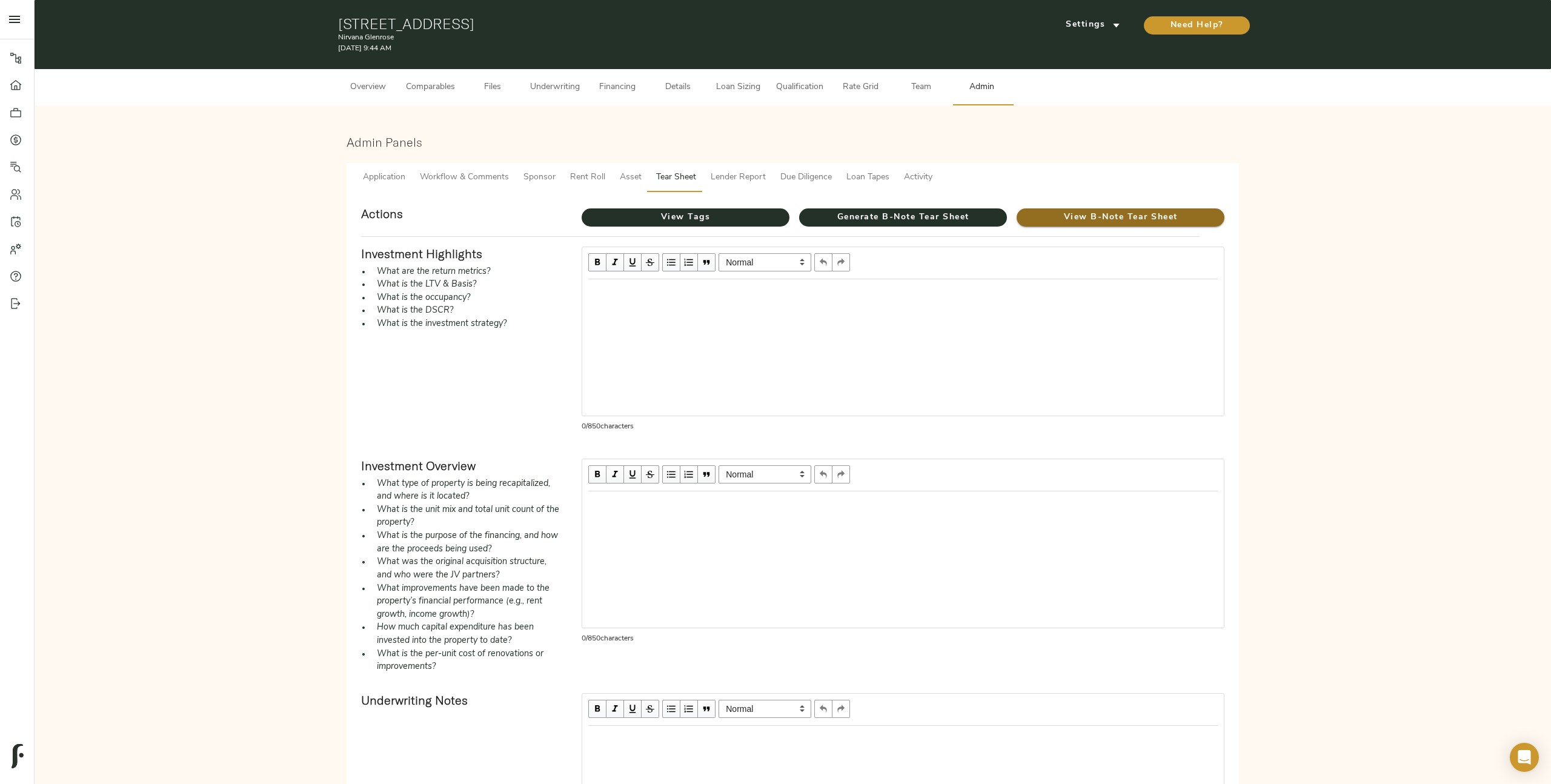
click at [1111, 221] on span "View B-Note Tear Sheet" at bounding box center [1121, 217] width 208 height 15
click at [878, 221] on span "Generate B-Note Tear Sheet" at bounding box center [903, 217] width 208 height 15
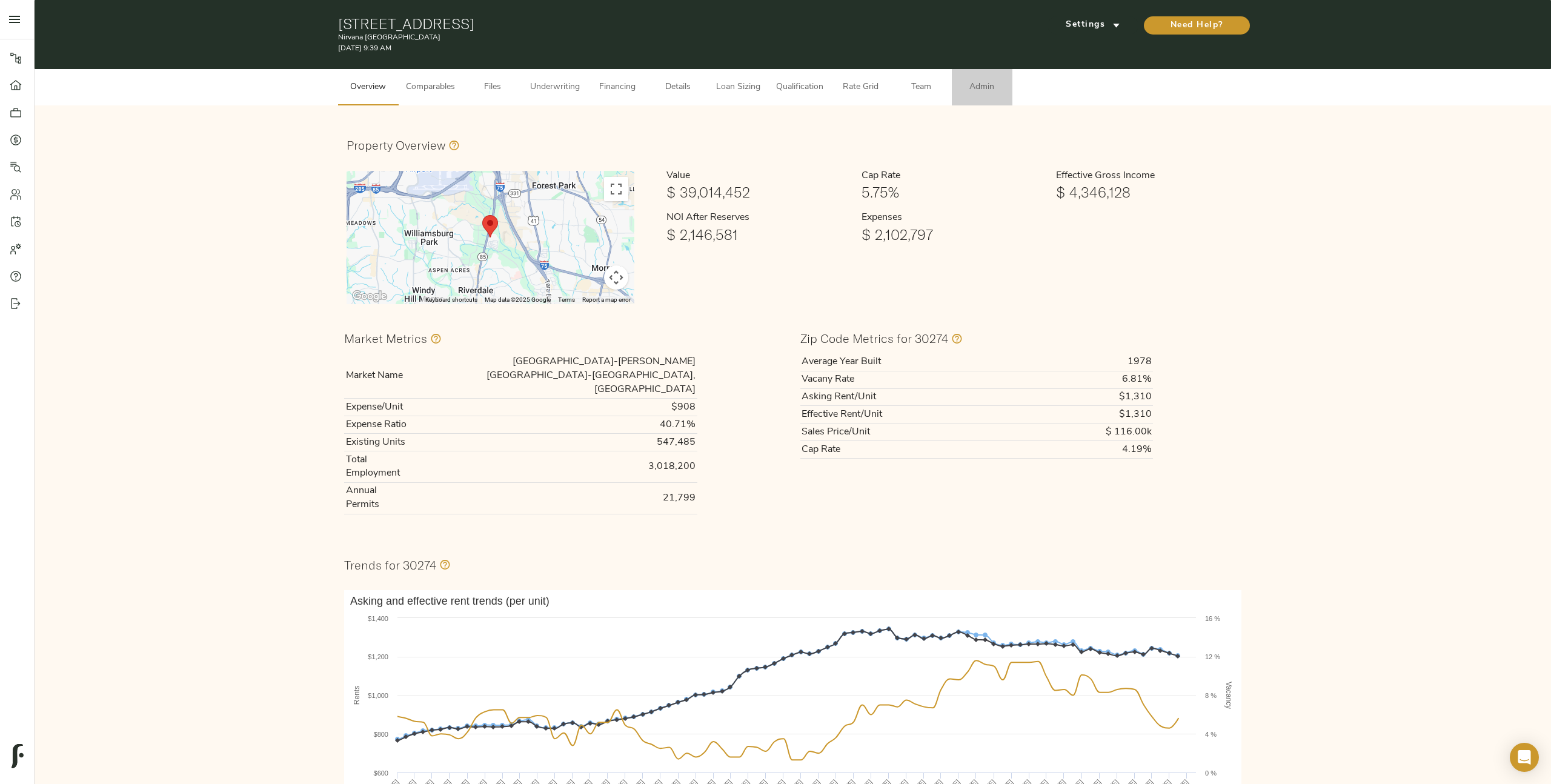
click at [976, 89] on span "Admin" at bounding box center [982, 87] width 46 height 15
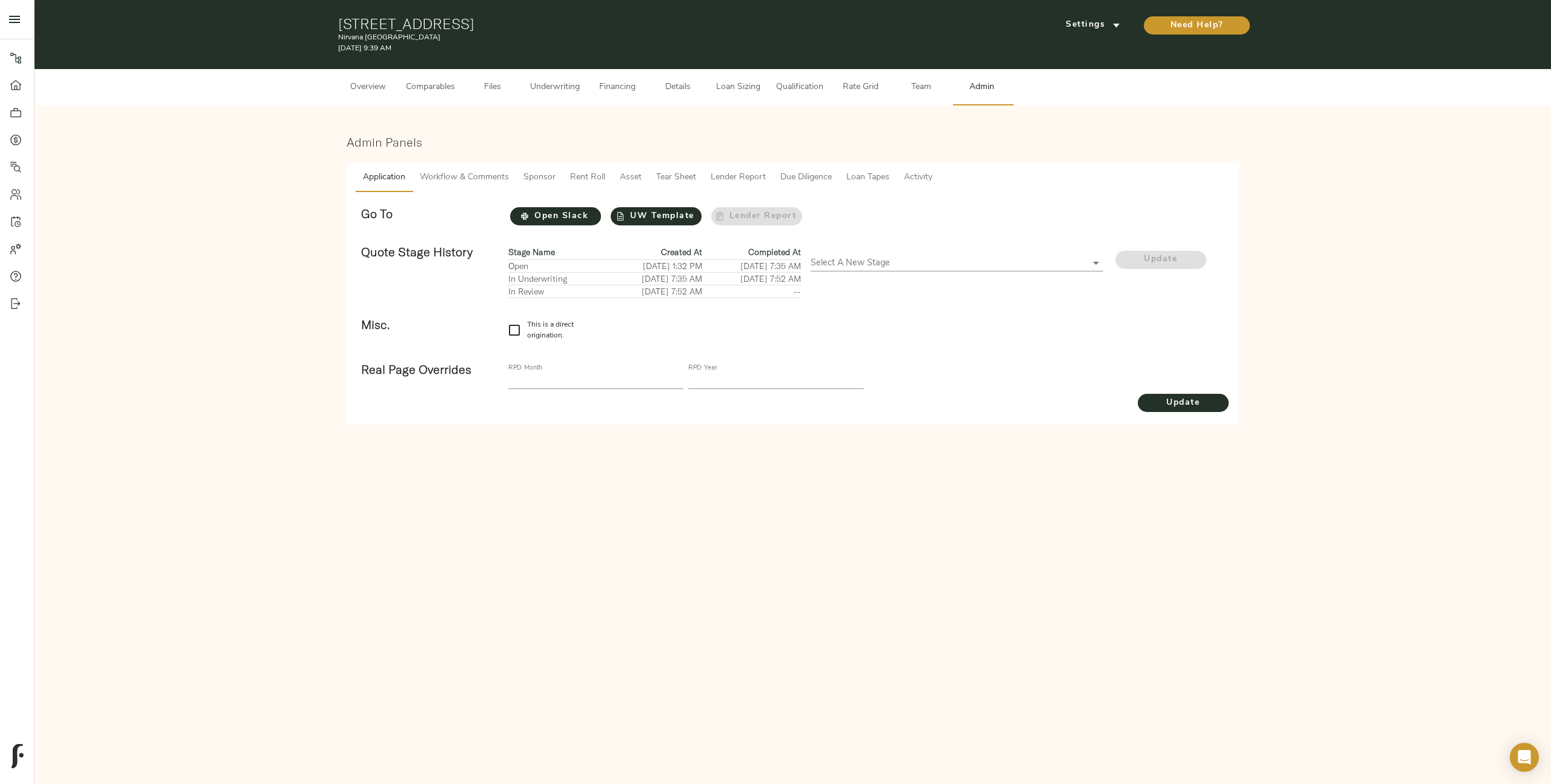
click at [680, 181] on span "Tear Sheet" at bounding box center [676, 177] width 40 height 15
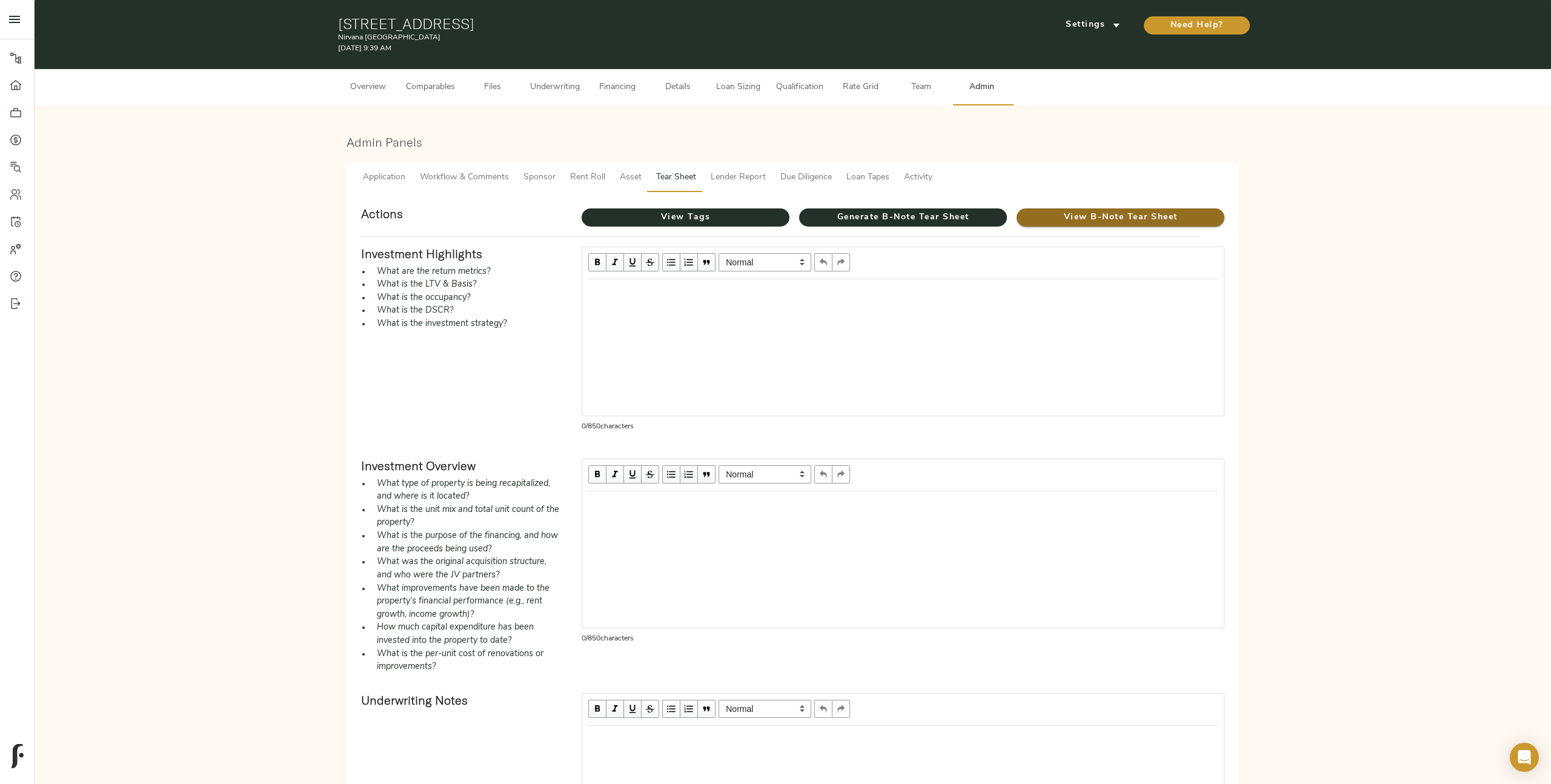
click at [1148, 220] on span "View B-Note Tear Sheet" at bounding box center [1121, 217] width 208 height 15
click at [936, 217] on span "Generate B-Note Tear Sheet" at bounding box center [903, 217] width 208 height 15
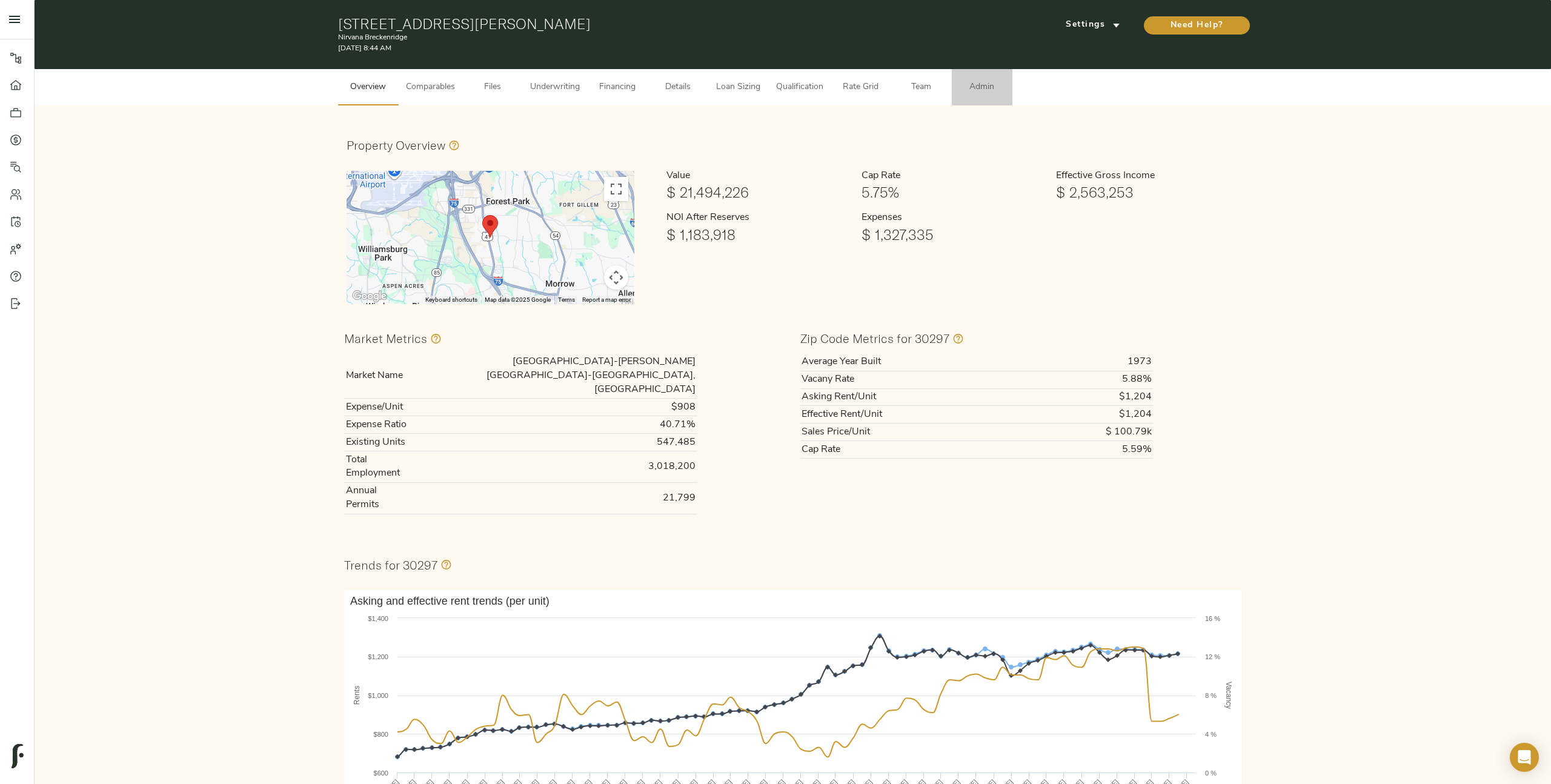
click at [992, 93] on span "Admin" at bounding box center [982, 87] width 46 height 15
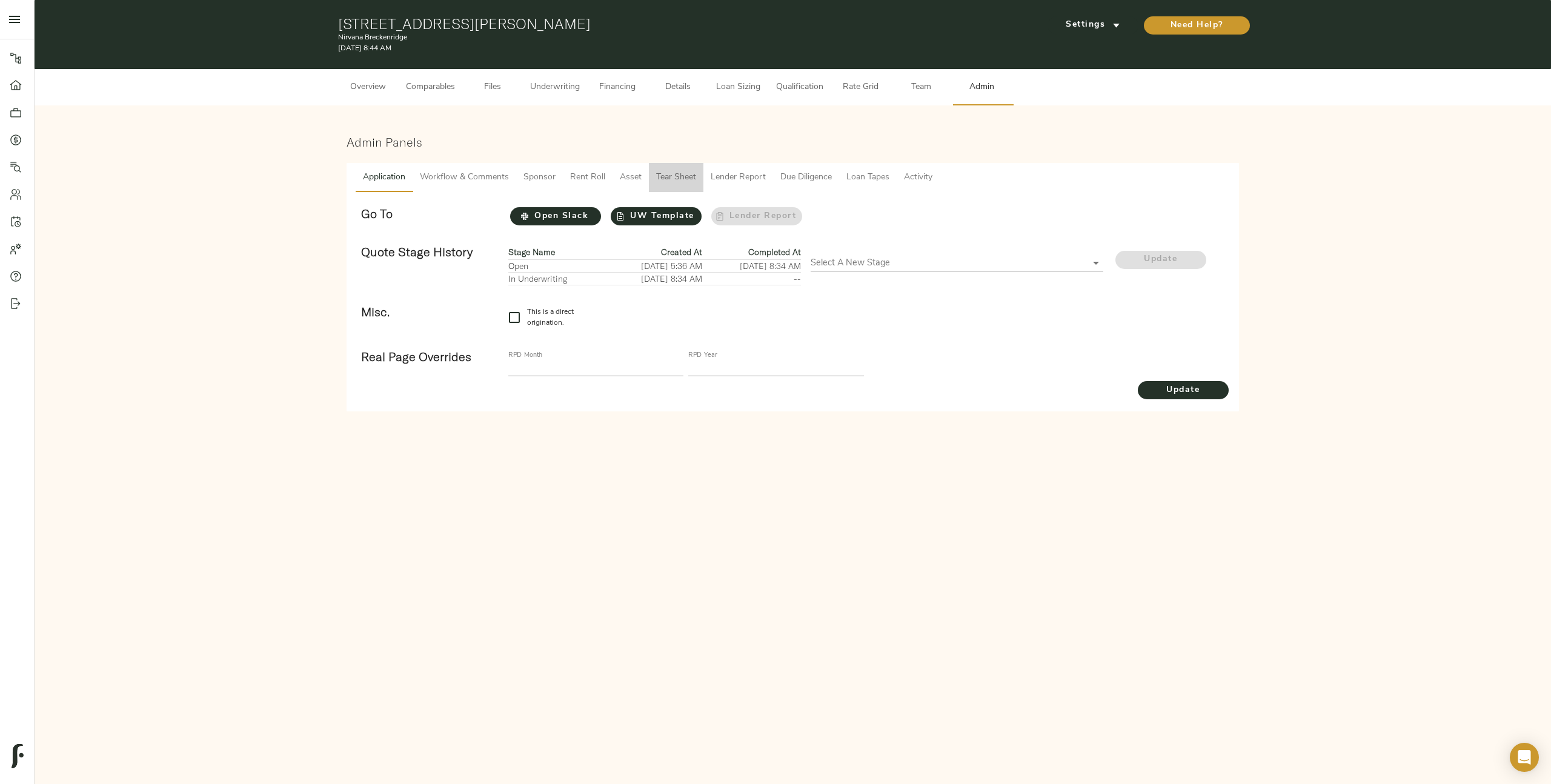
click at [695, 177] on button "Tear Sheet" at bounding box center [676, 177] width 54 height 29
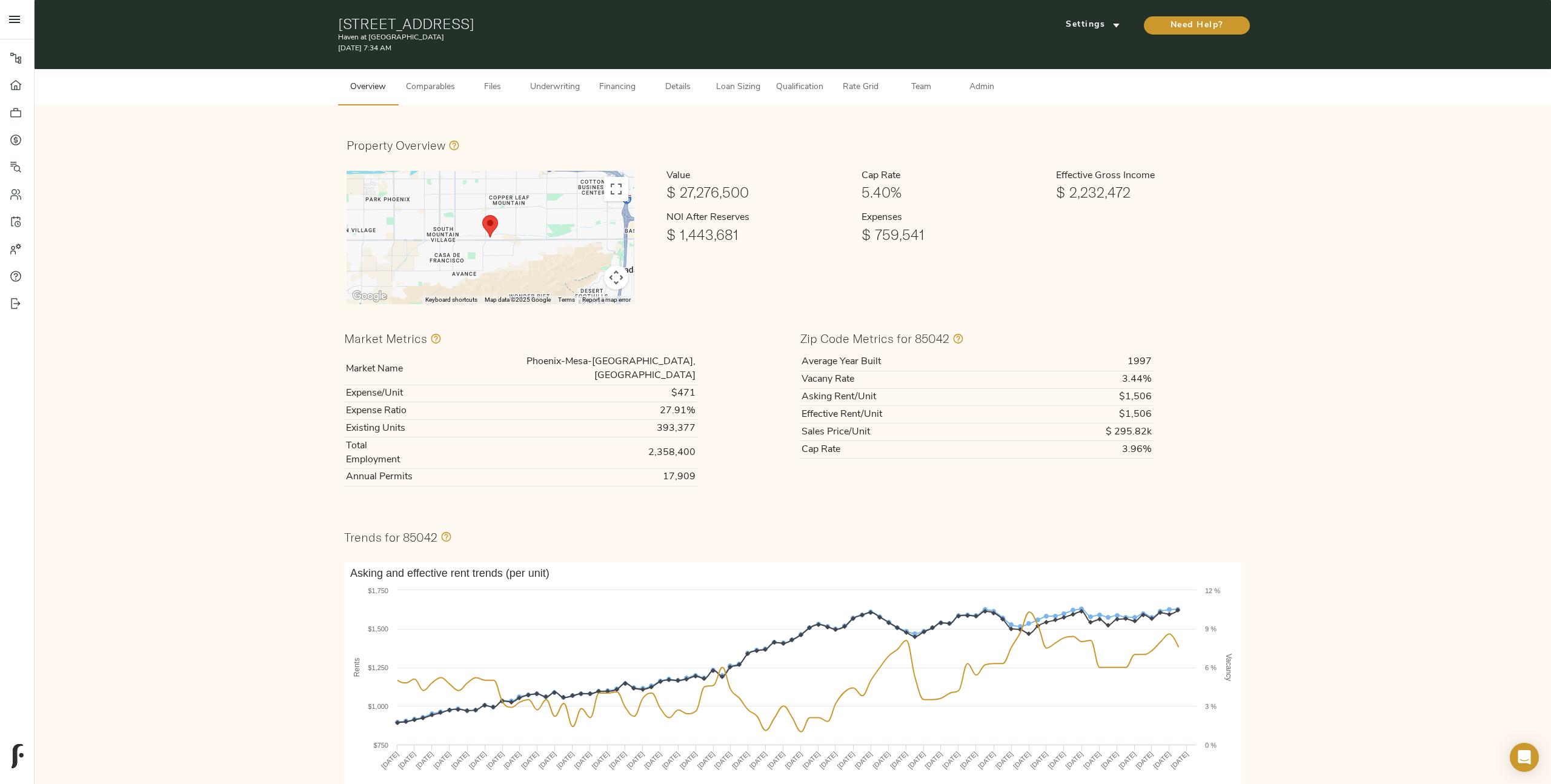
click at [985, 95] on button "Admin" at bounding box center [981, 87] width 60 height 36
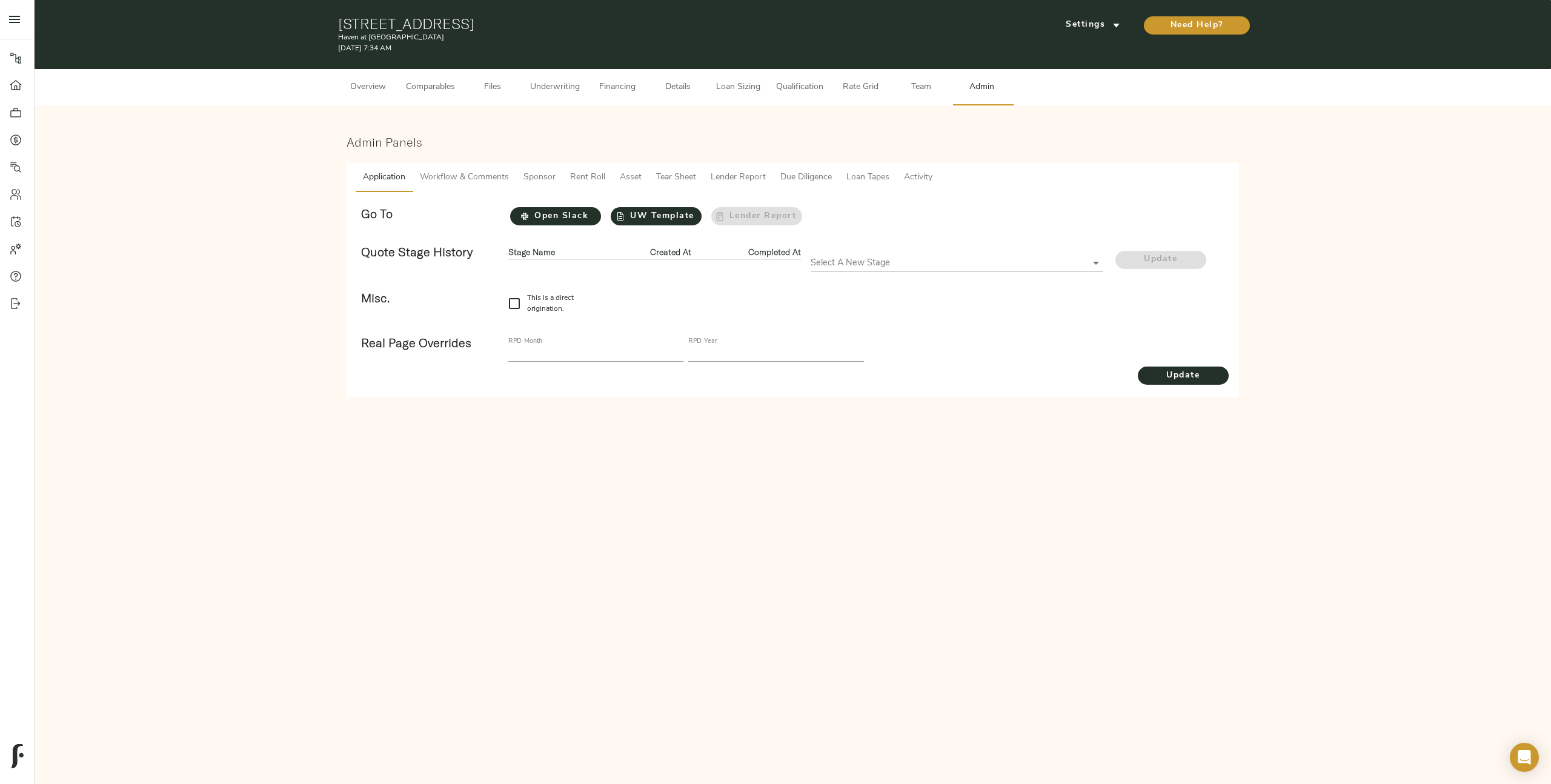
checkbox input "true"
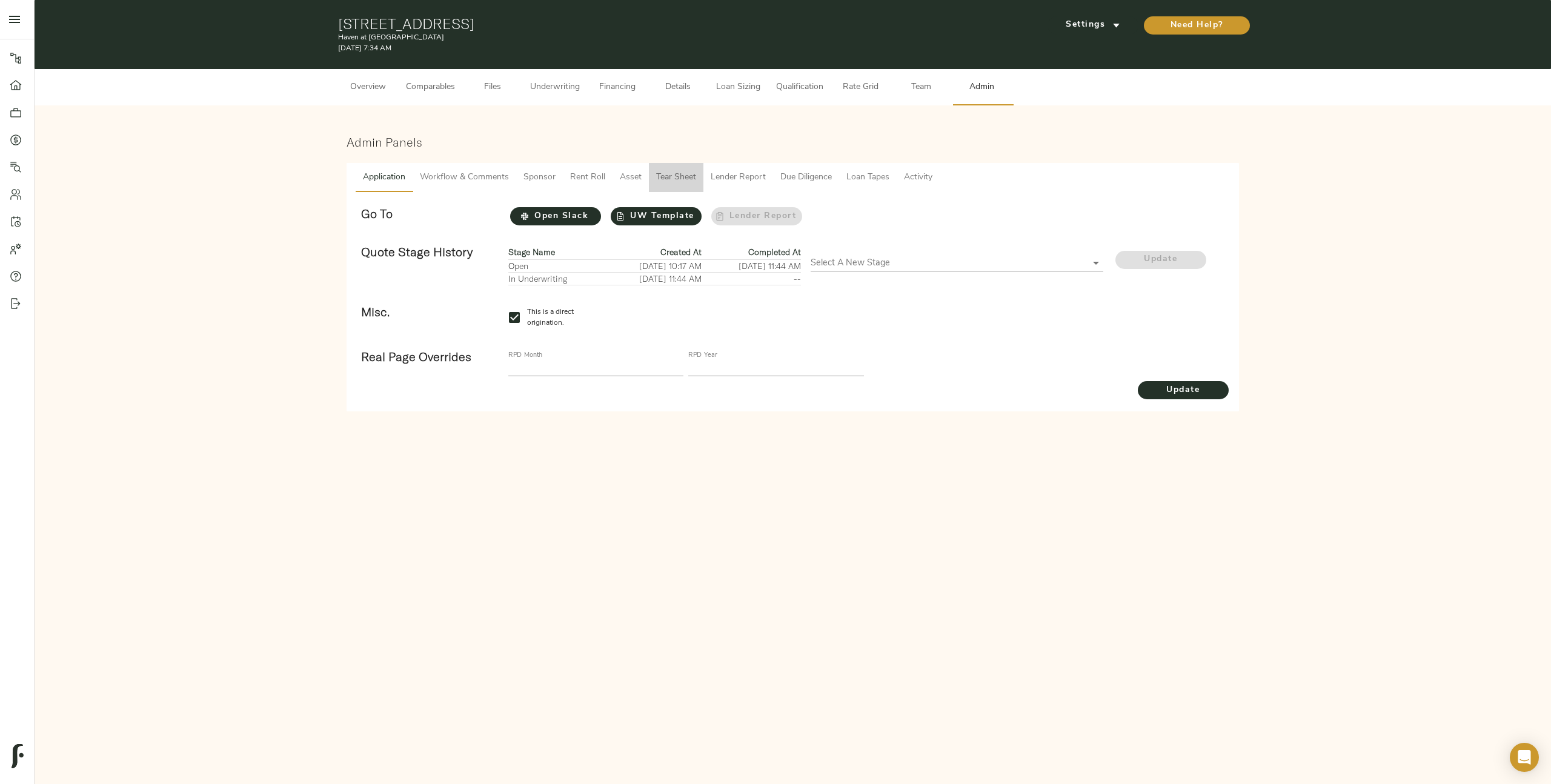
click at [693, 179] on span "Tear Sheet" at bounding box center [676, 177] width 40 height 15
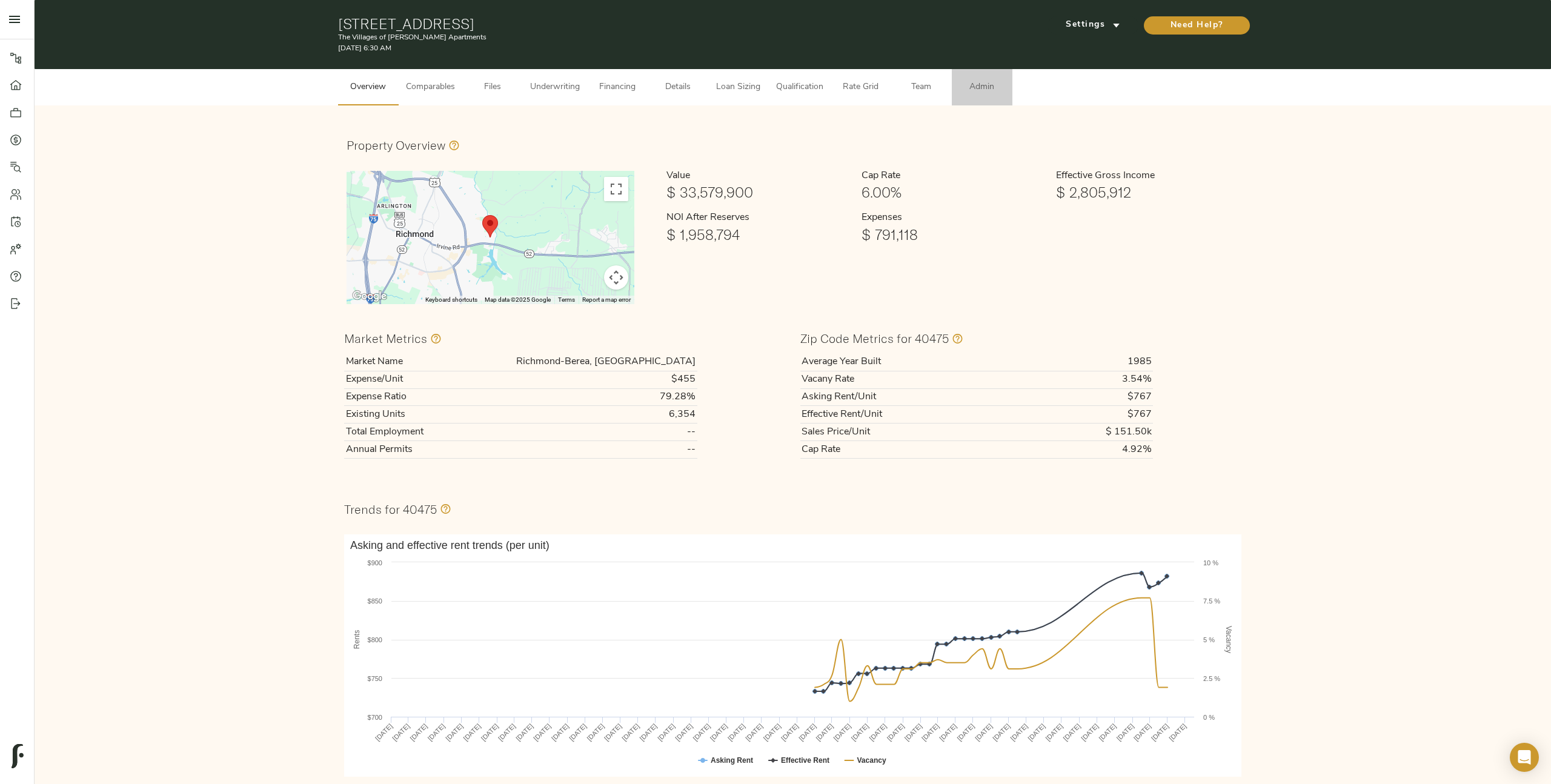
click at [971, 95] on button "Admin" at bounding box center [981, 87] width 60 height 36
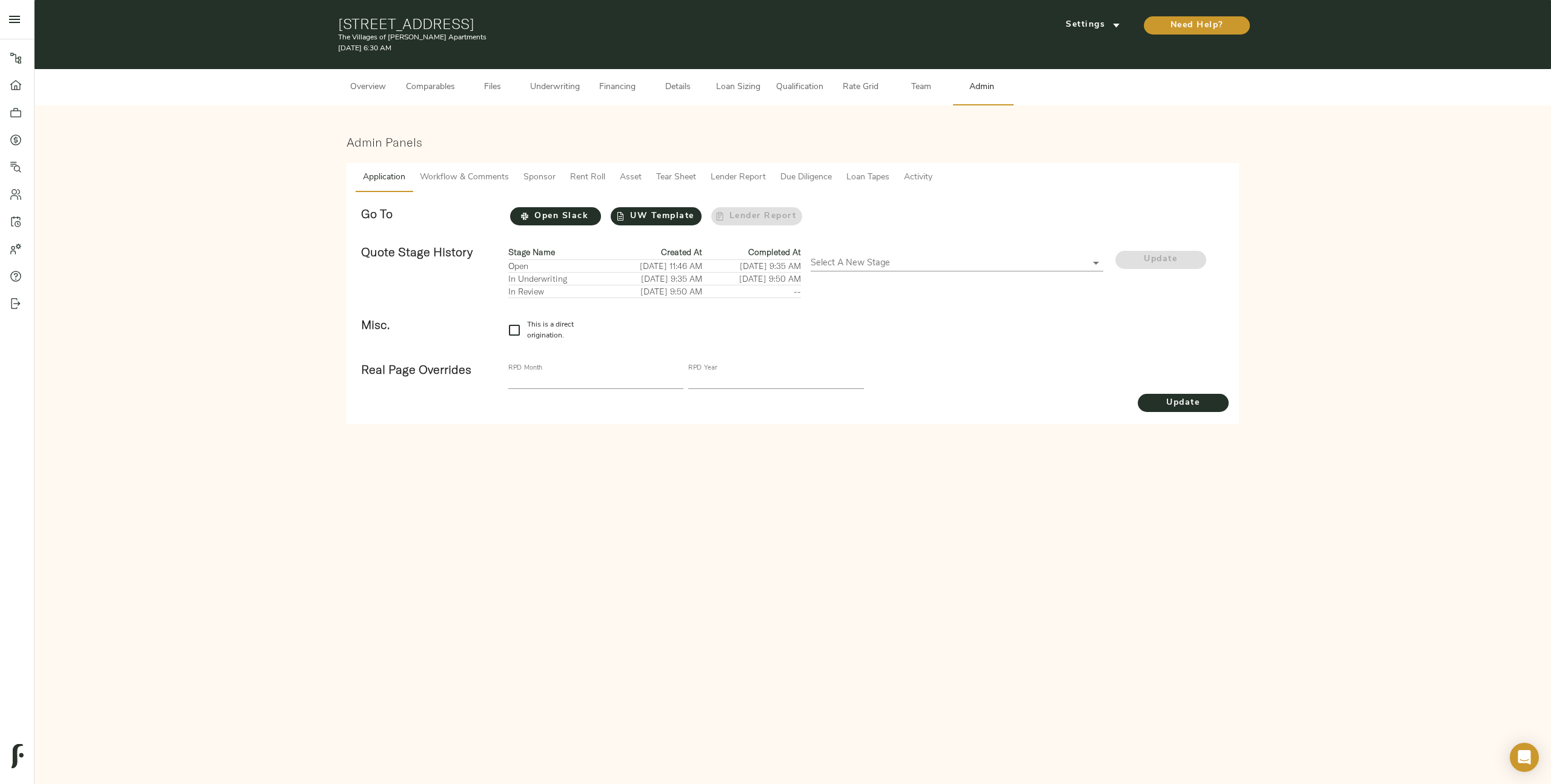
click at [393, 444] on div "Admin Panels Application Workflow & Comments Sponsor Rent Roll Asset Tear Sheet…" at bounding box center [792, 279] width 1516 height 348
click at [756, 568] on div "Pipeline Dashboard Portfolio Quotes Search Users Activity Account Help Sign Out…" at bounding box center [776, 392] width 1551 height 784
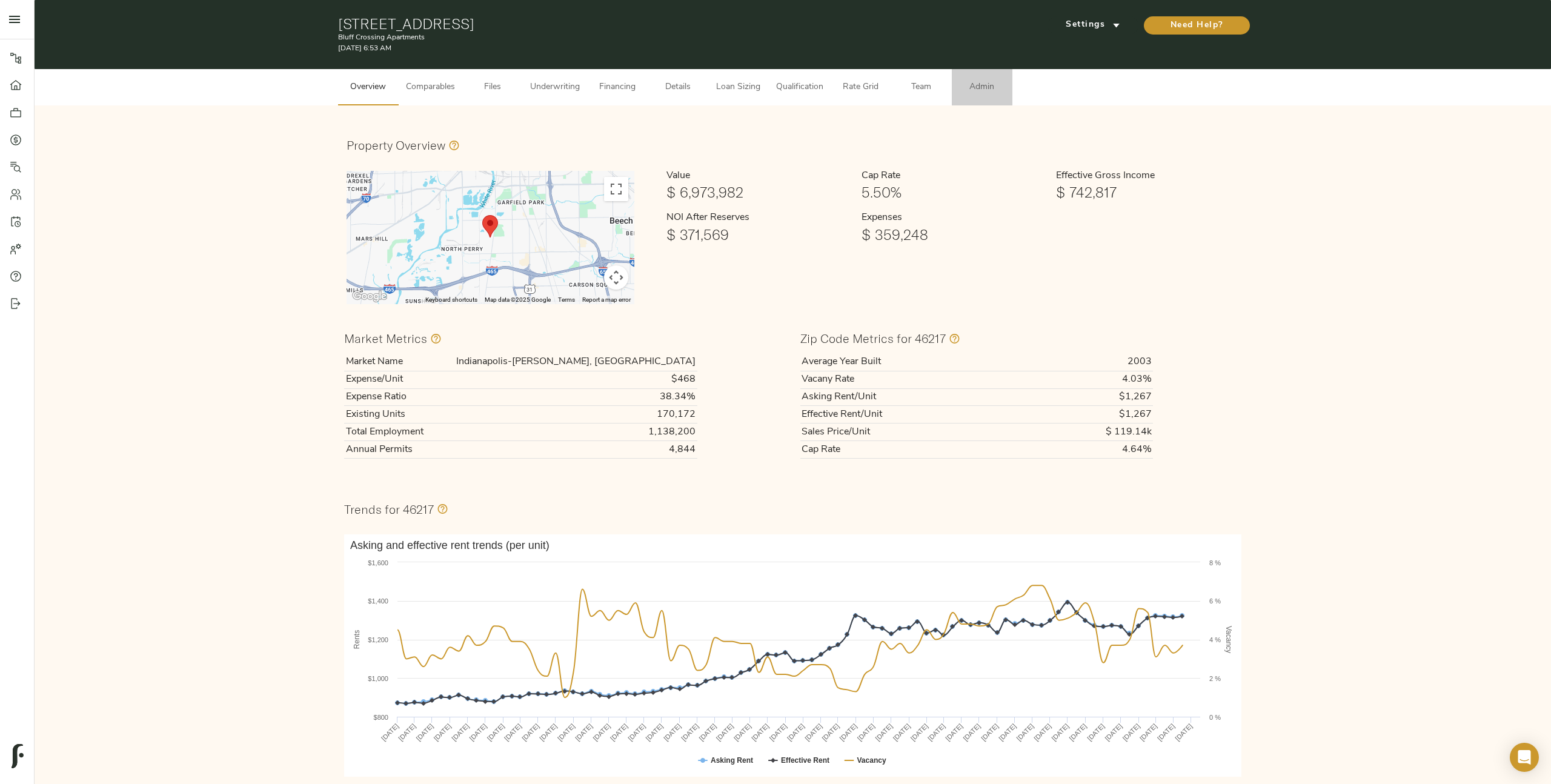
click at [987, 87] on span "Admin" at bounding box center [982, 87] width 46 height 15
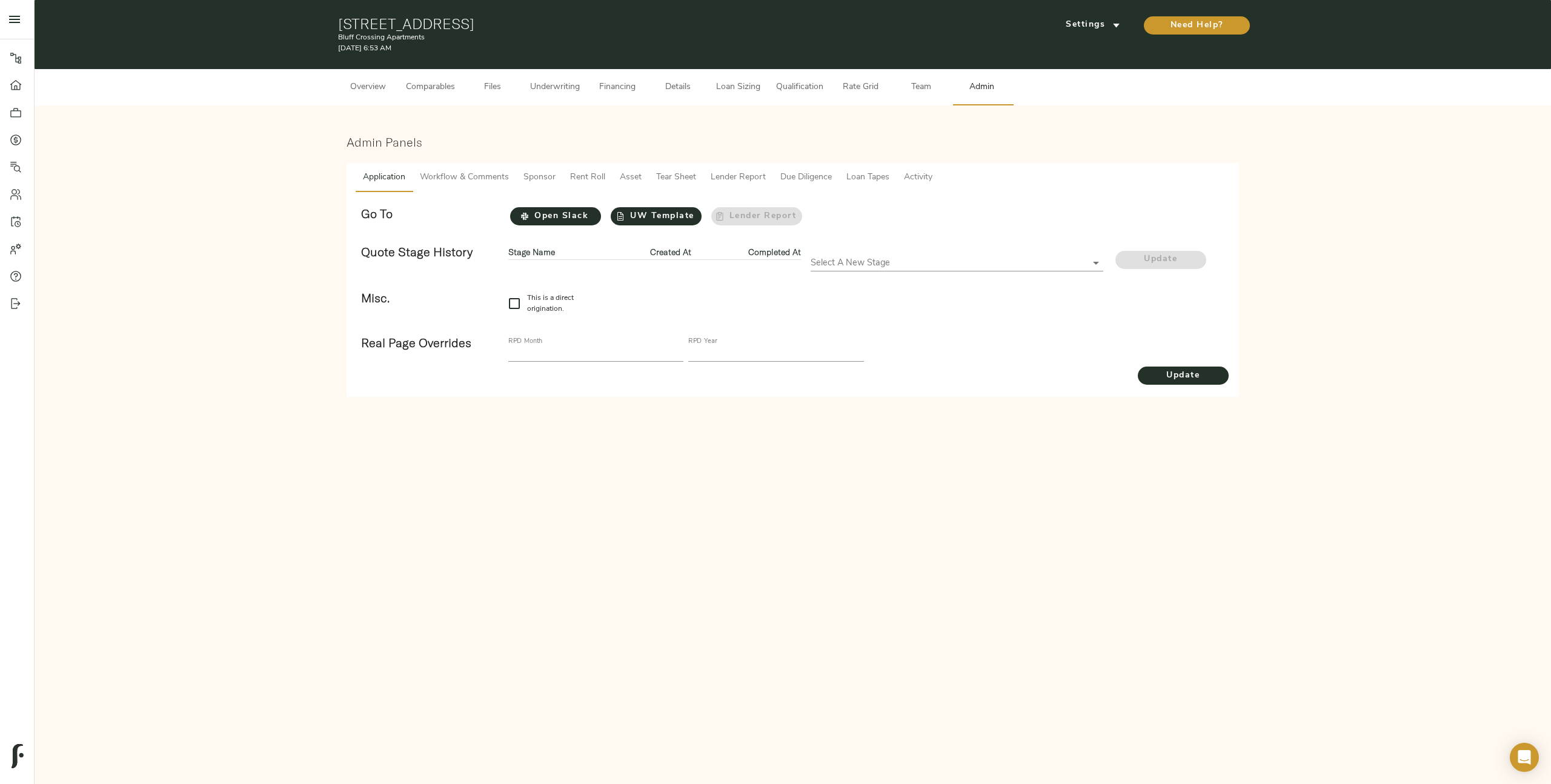
checkbox input "true"
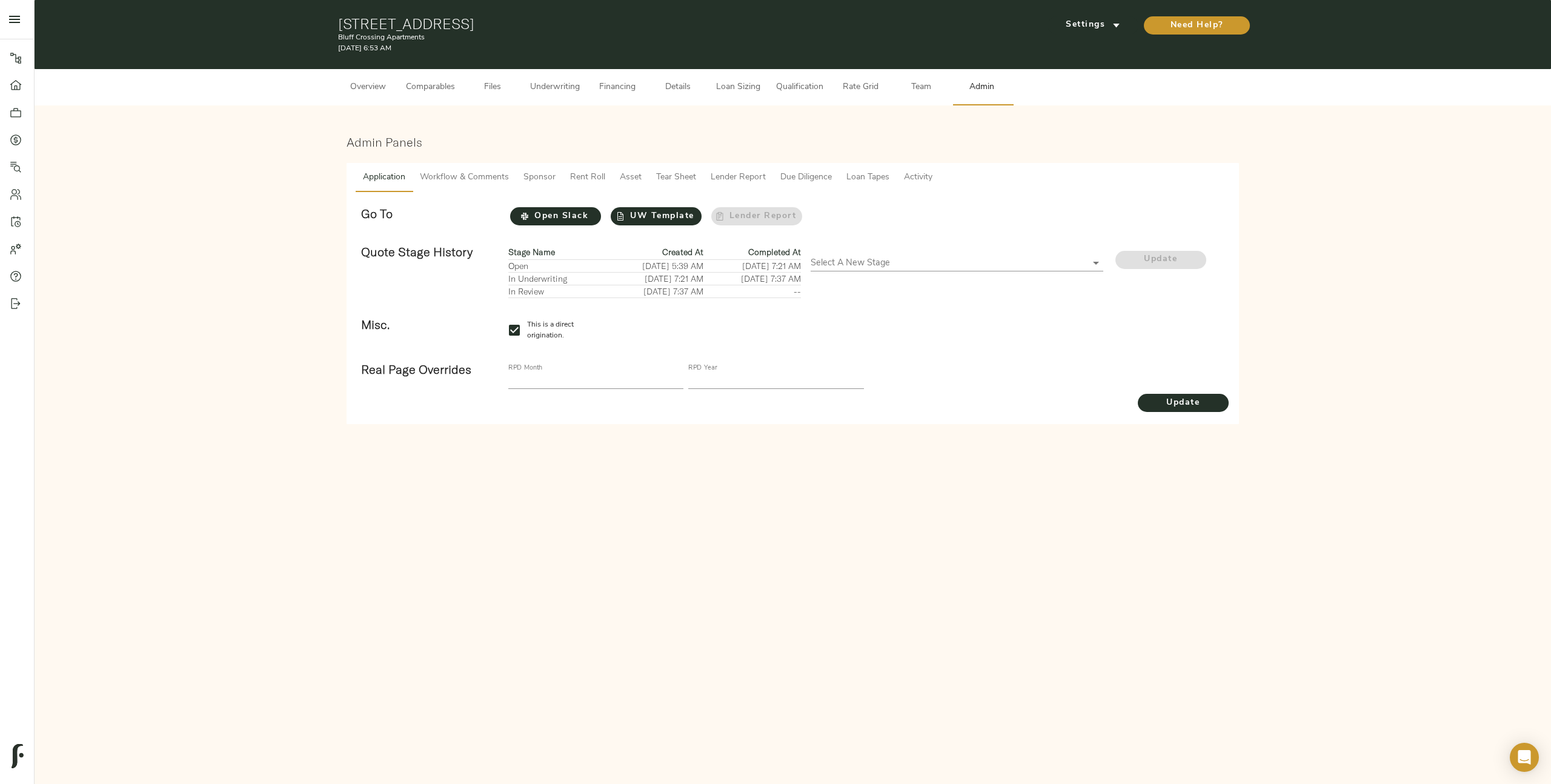
click at [675, 183] on span "Tear Sheet" at bounding box center [676, 177] width 40 height 15
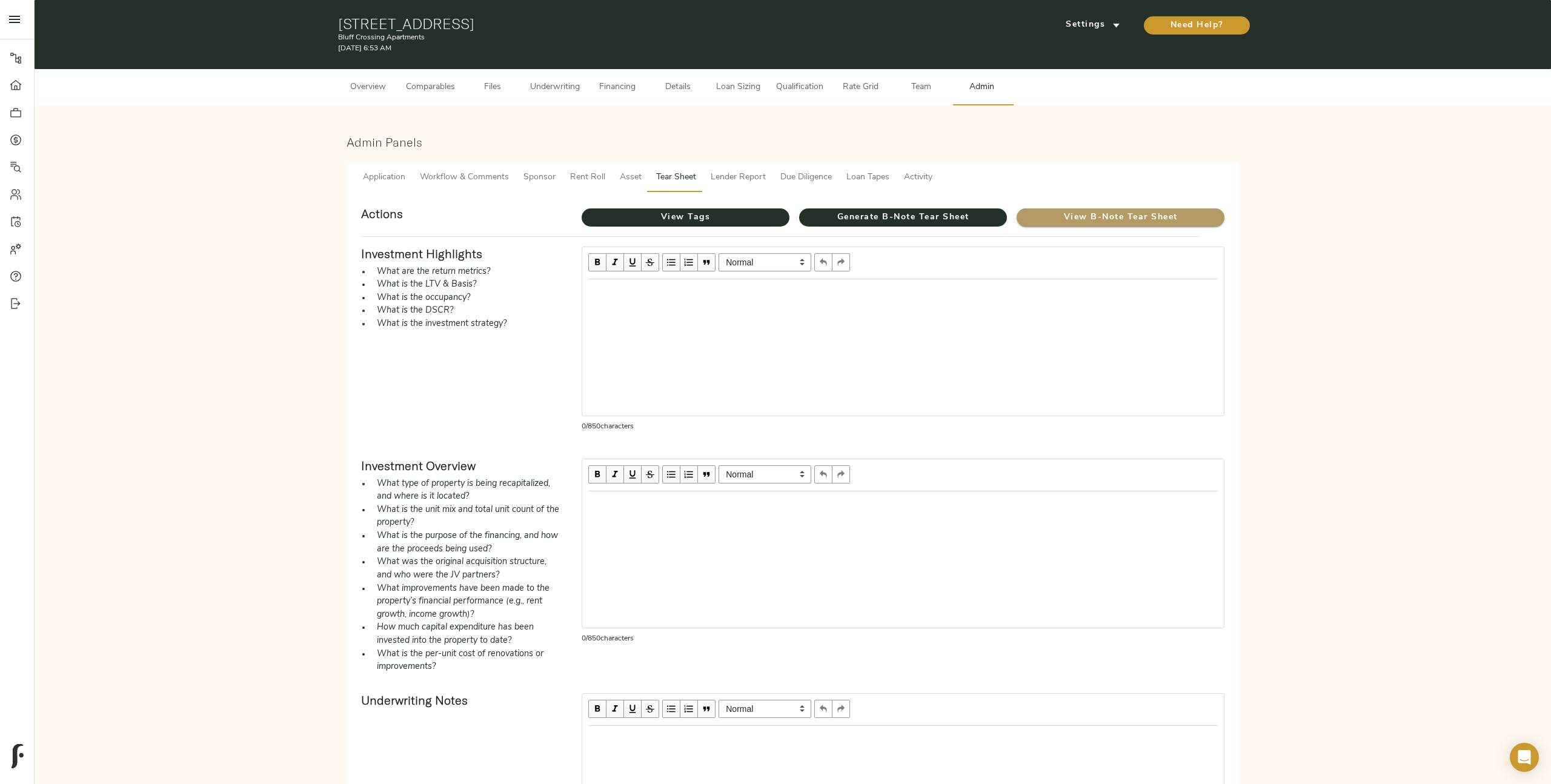
click at [1176, 222] on span "View B-Note Tear Sheet" at bounding box center [1121, 217] width 208 height 15
click at [1136, 221] on span "View B-Note Tear Sheet" at bounding box center [1121, 217] width 208 height 15
